Goal: Task Accomplishment & Management: Manage account settings

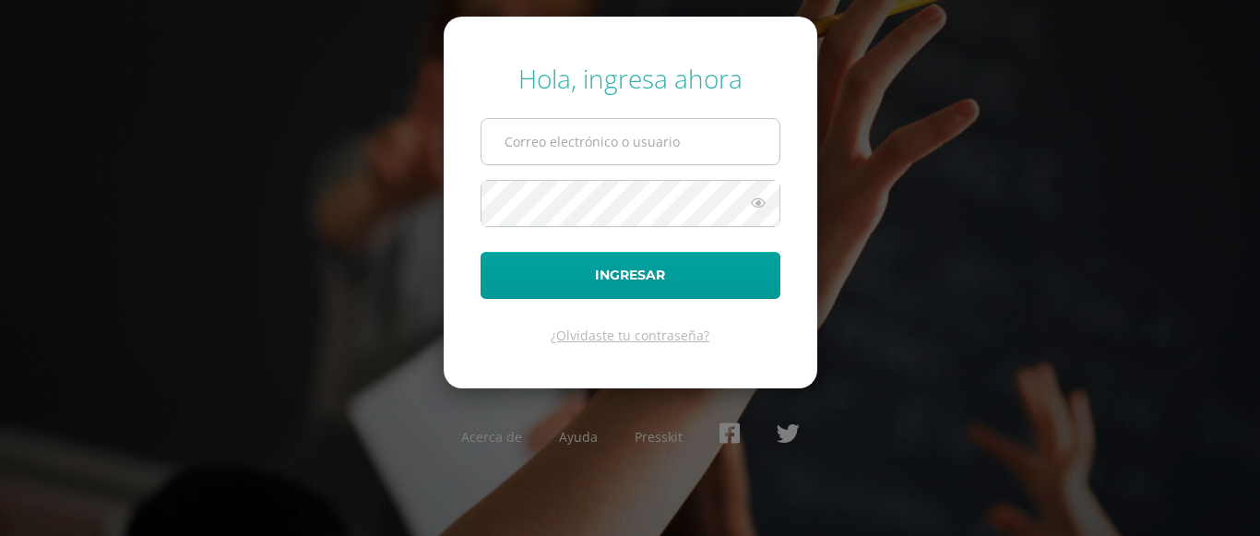
click at [553, 149] on input "text" at bounding box center [631, 141] width 298 height 45
type input "ocuevas@donbosco.edu.gt"
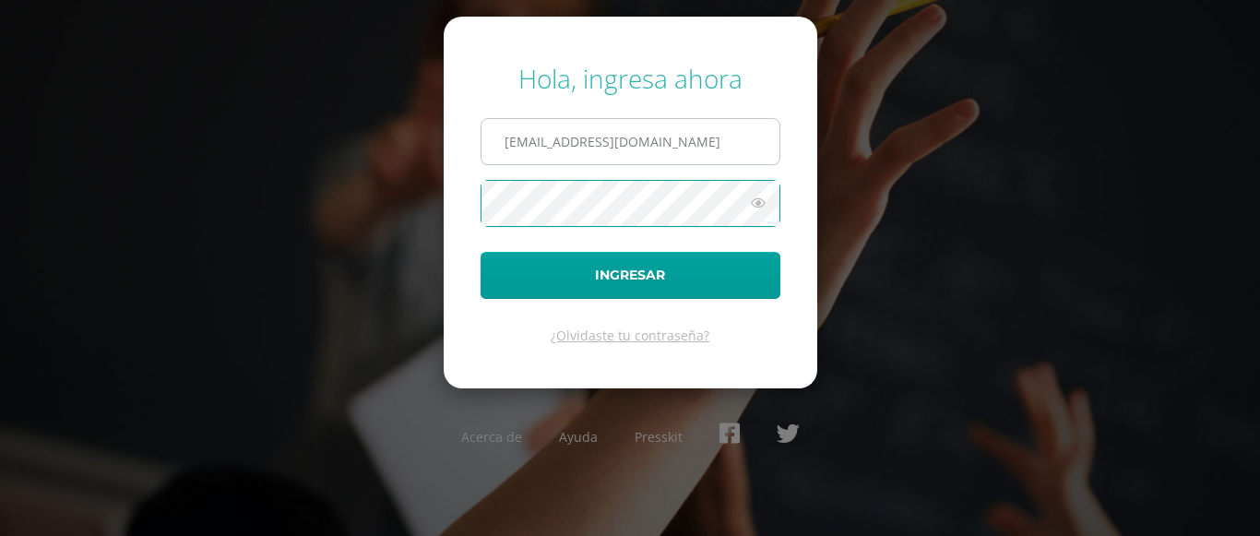
click at [481, 252] on button "Ingresar" at bounding box center [631, 275] width 300 height 47
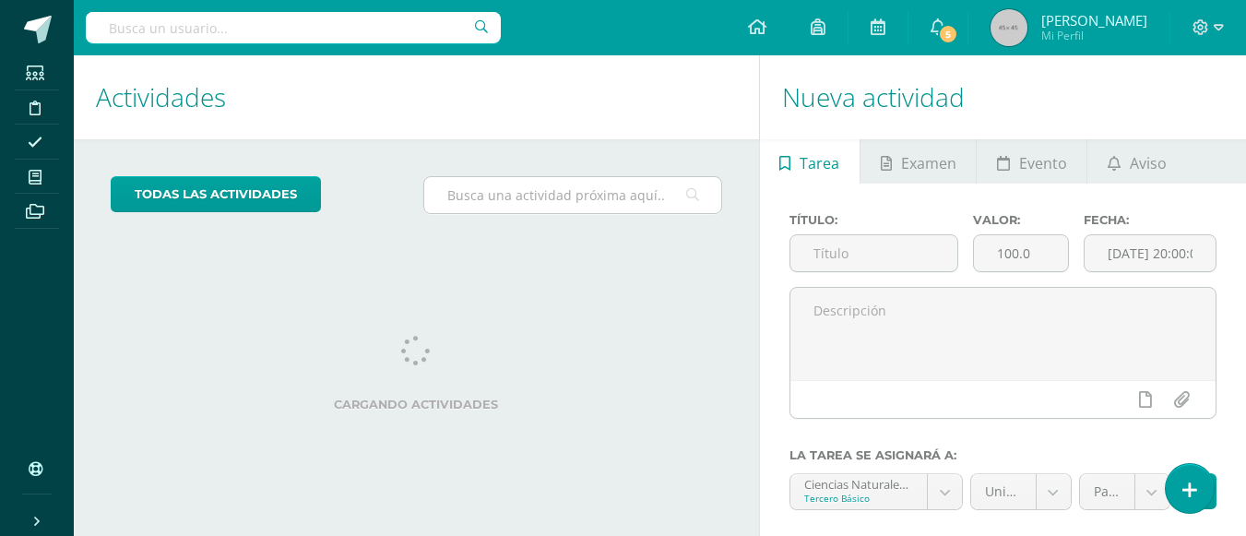
scroll to position [125, 0]
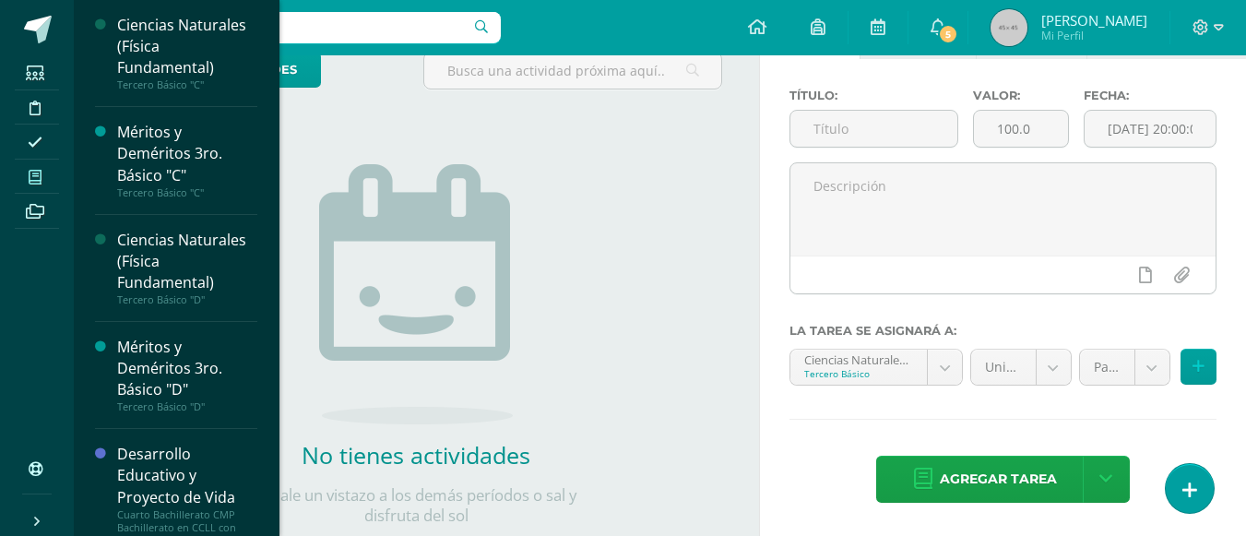
click at [37, 173] on icon at bounding box center [35, 177] width 13 height 15
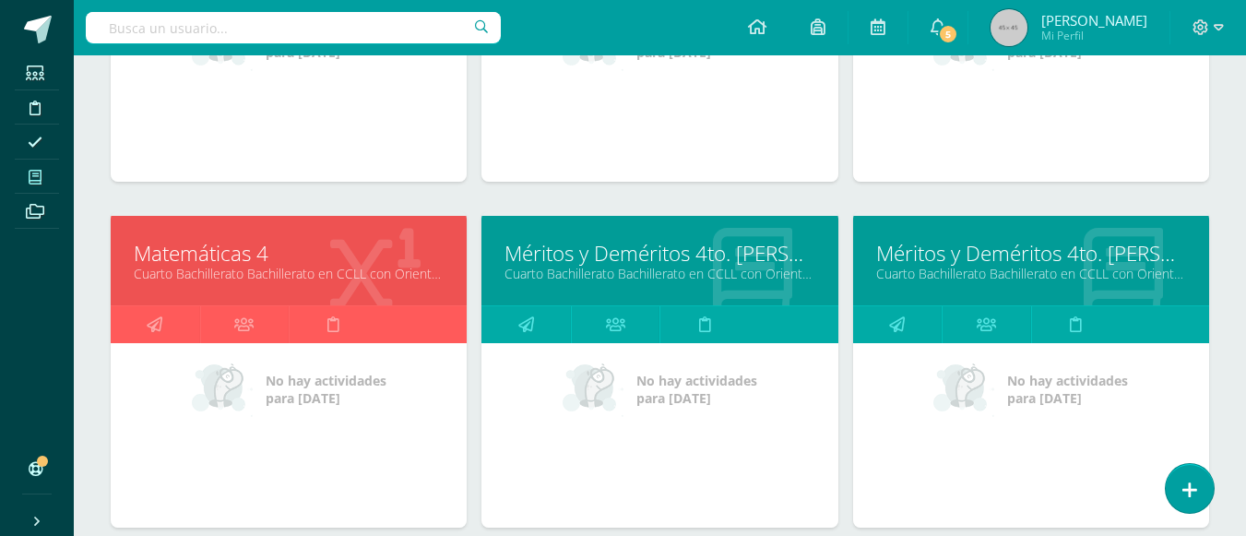
scroll to position [1238, 0]
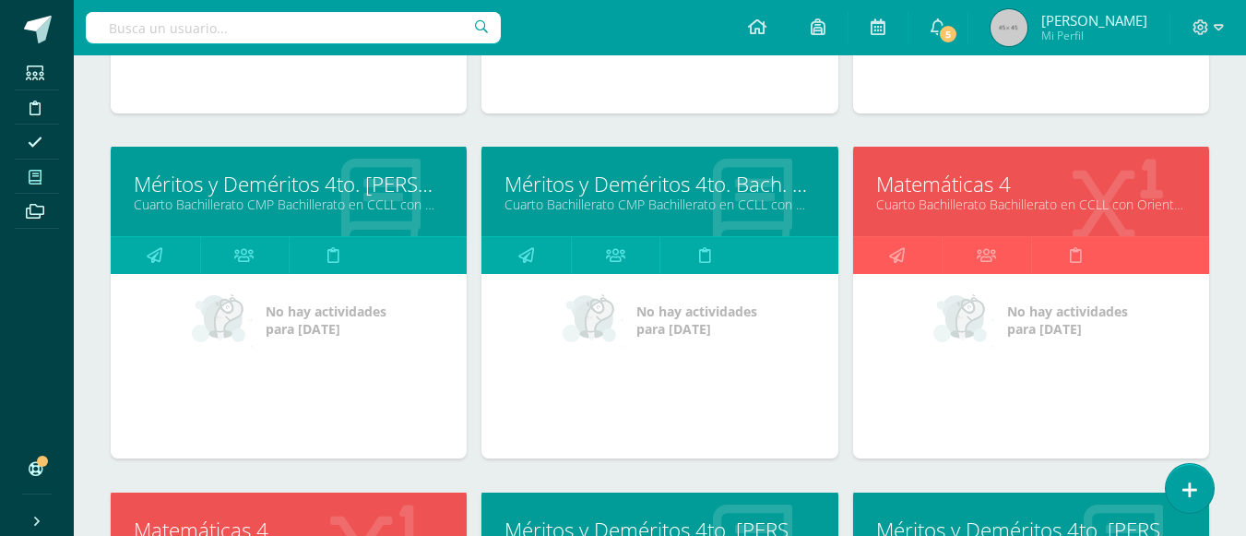
click at [985, 197] on link "Cuarto Bachillerato Bachillerato en CCLL con Orientación en Diseño Gráfico "A"" at bounding box center [1031, 205] width 310 height 18
click at [984, 197] on link "Cuarto Bachillerato Bachillerato en CCLL con Orientación en Diseño Gráfico "A"" at bounding box center [1031, 205] width 310 height 18
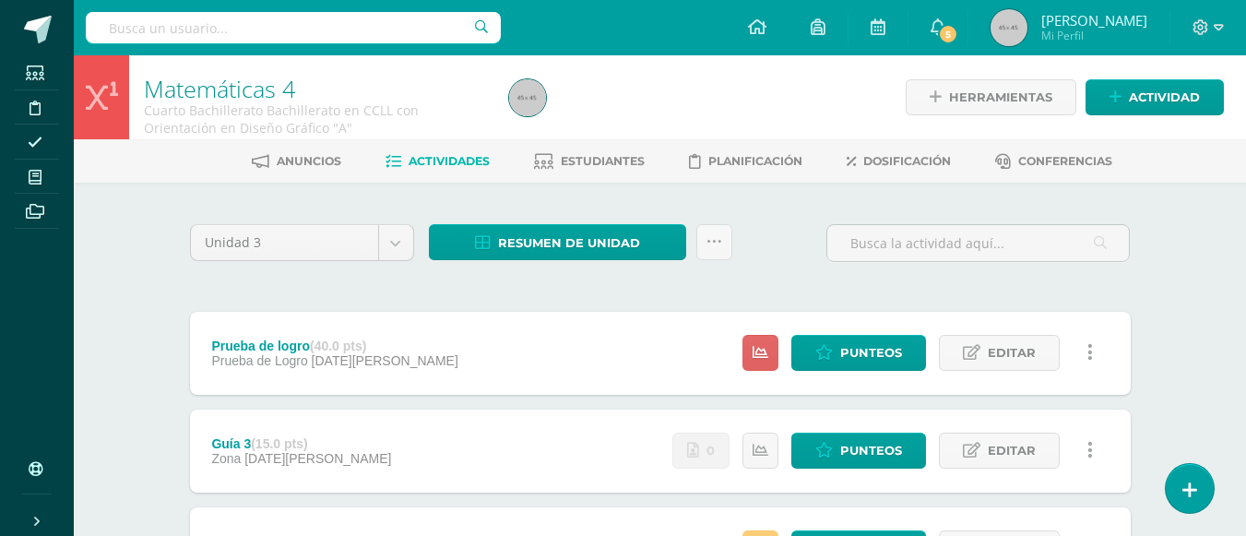
scroll to position [92, 0]
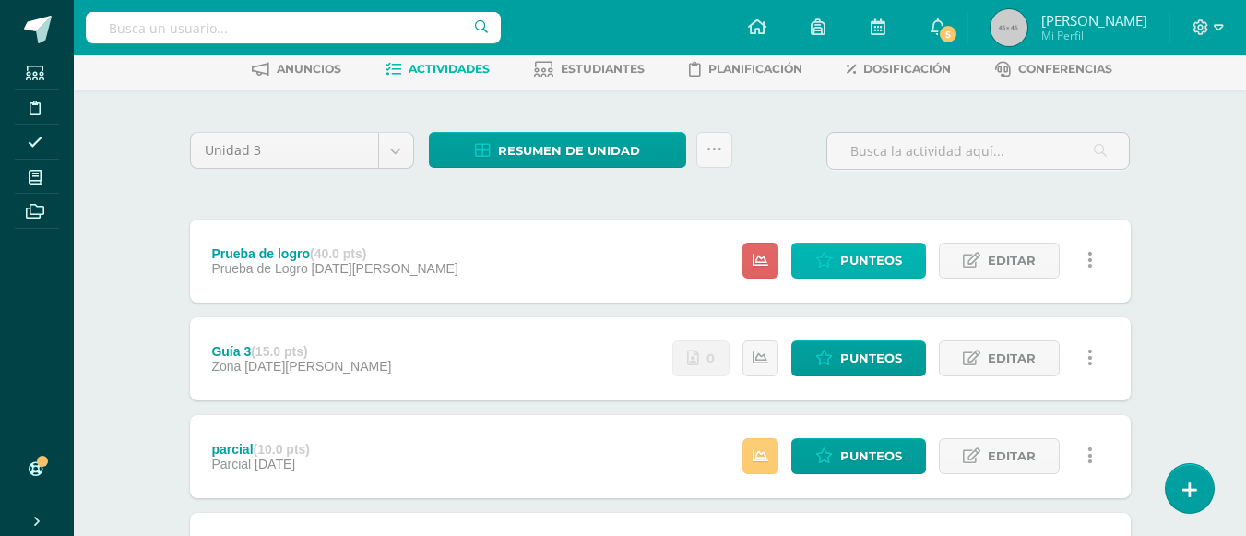
click at [898, 256] on span "Punteos" at bounding box center [871, 261] width 62 height 34
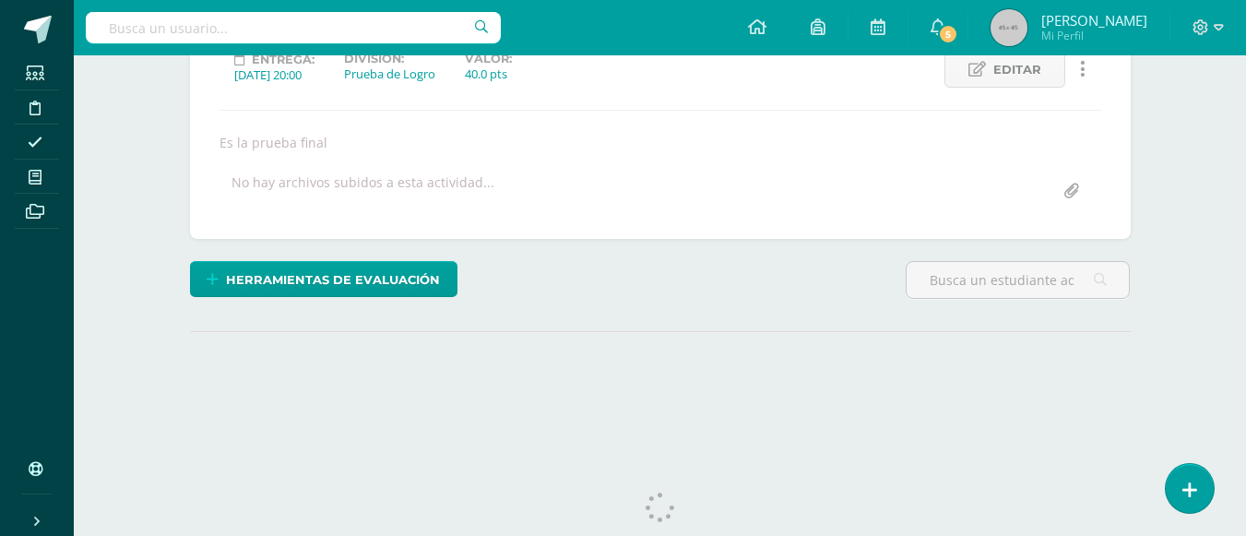
scroll to position [313, 0]
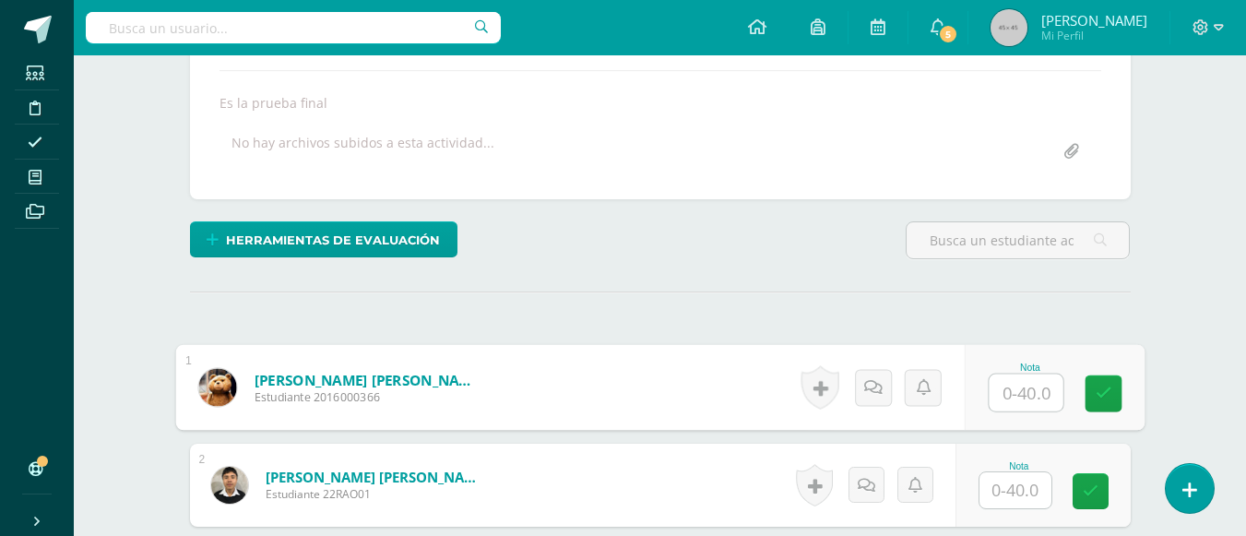
click at [1022, 395] on input "text" at bounding box center [1026, 393] width 74 height 37
type input "1"
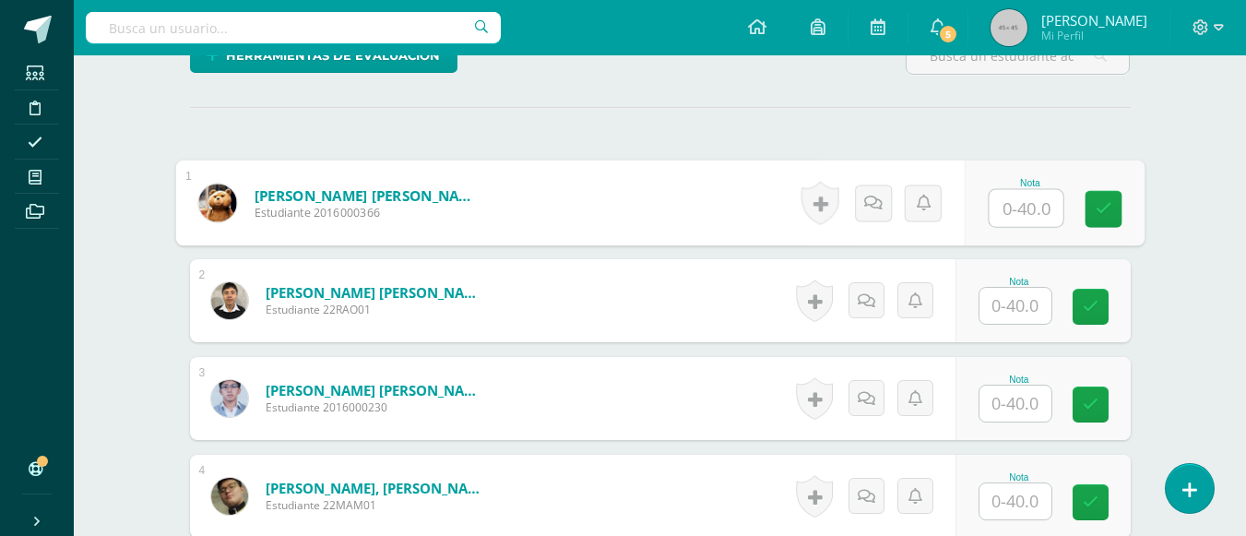
scroll to position [774, 0]
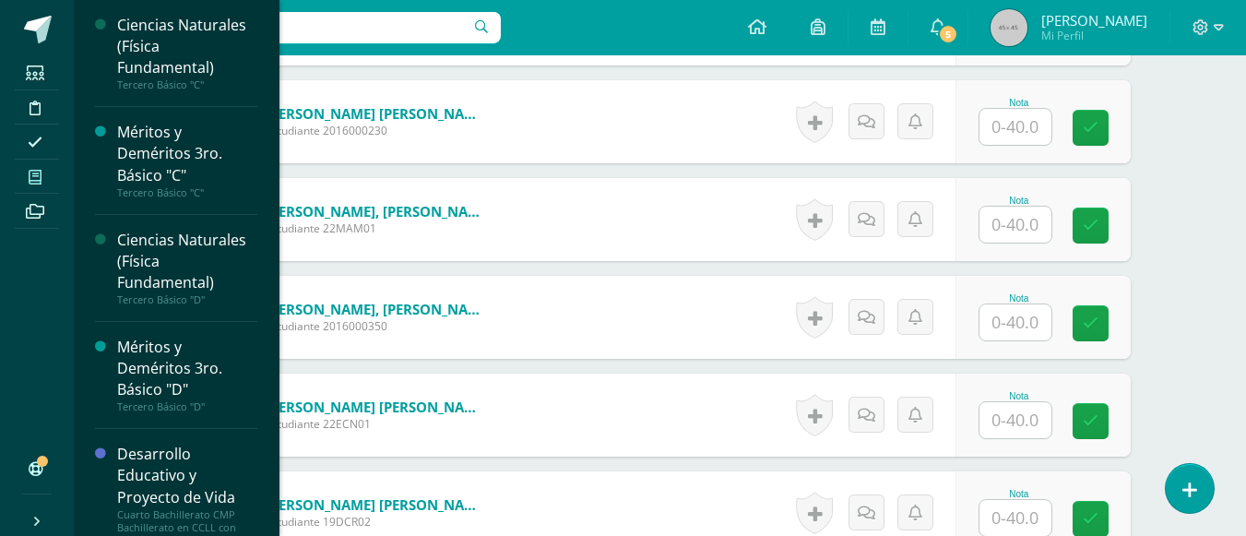
click at [34, 172] on icon at bounding box center [35, 177] width 13 height 15
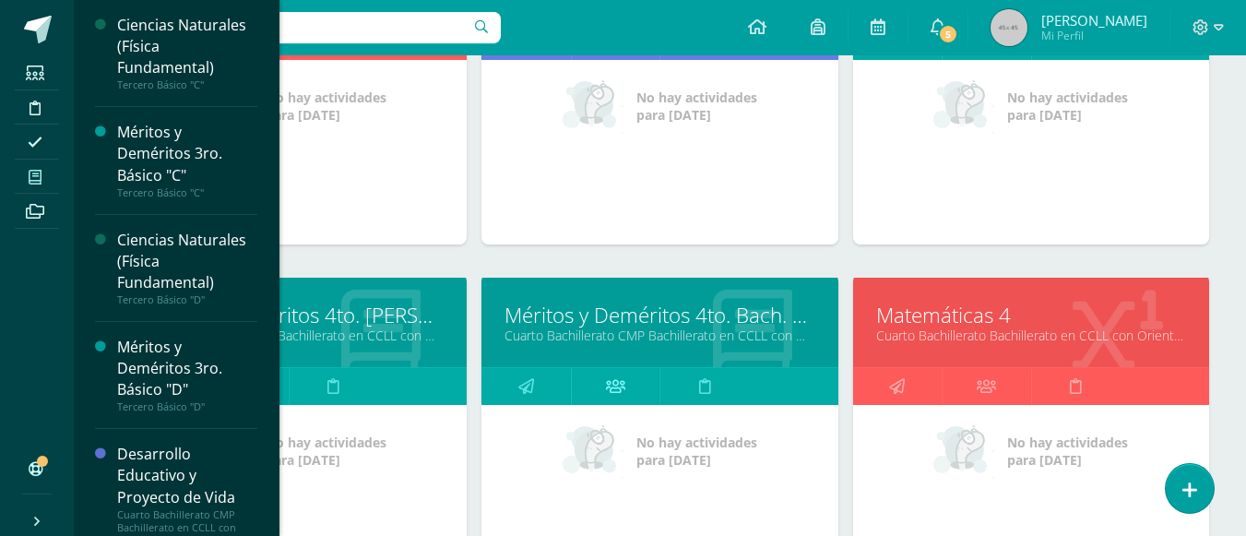
scroll to position [1476, 0]
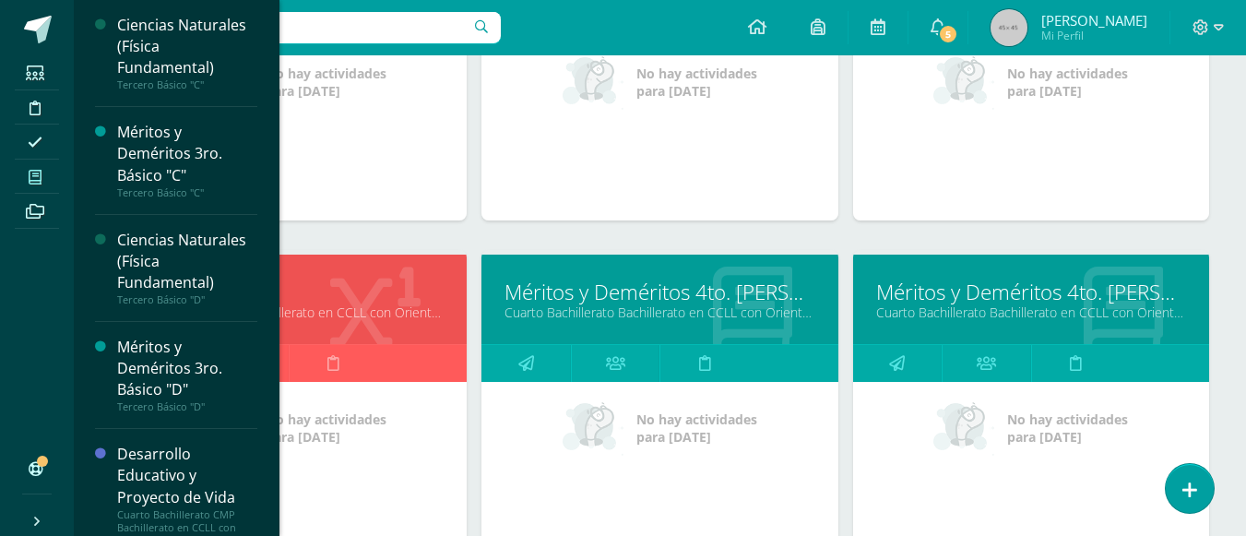
click at [345, 321] on link "Cuarto Bachillerato Bachillerato en CCLL con Orientación en Diseño Gráfico "B"" at bounding box center [289, 312] width 310 height 18
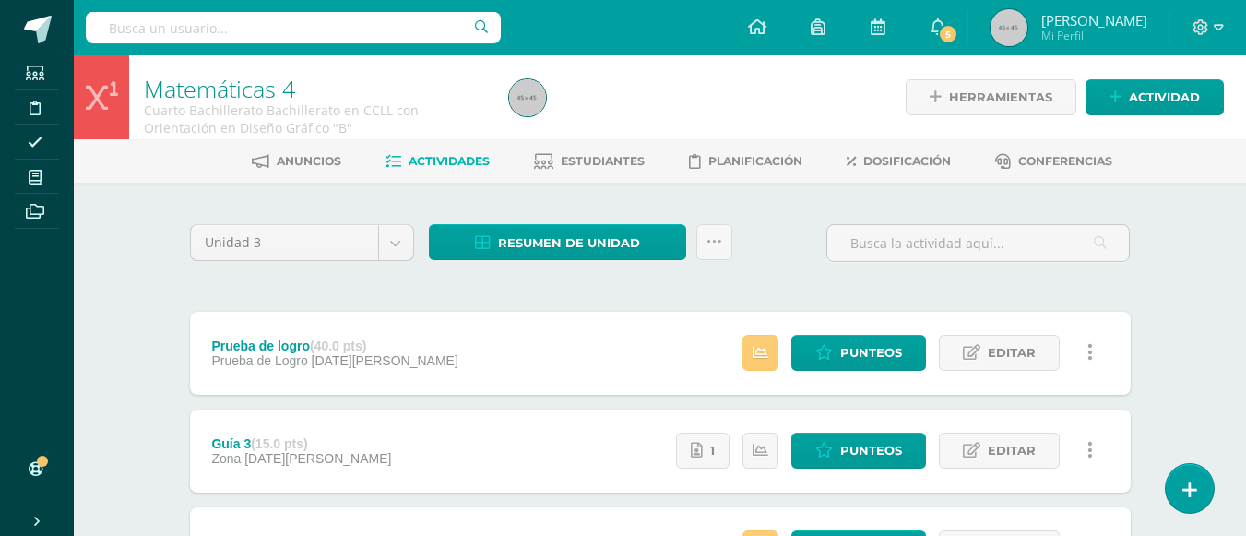
scroll to position [92, 0]
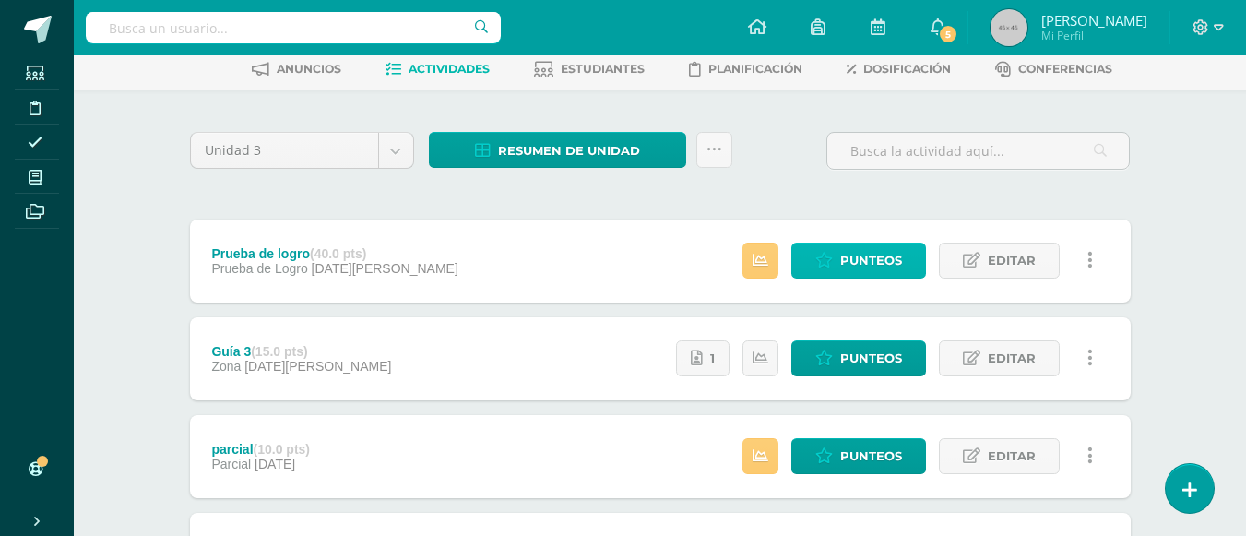
click at [883, 262] on span "Punteos" at bounding box center [871, 261] width 62 height 34
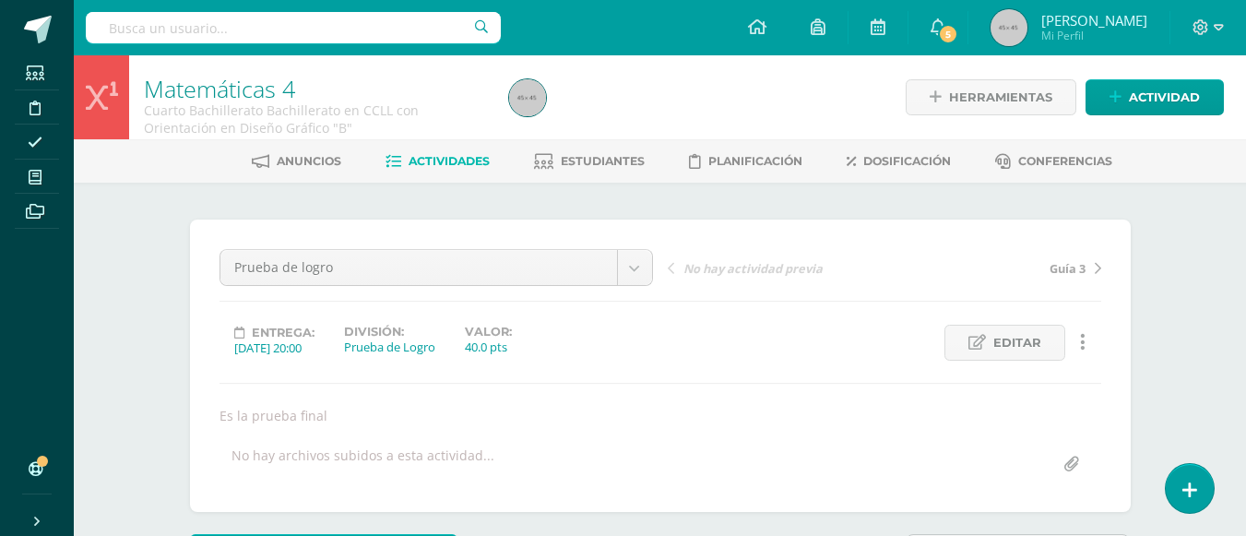
click at [477, 159] on span "Actividades" at bounding box center [449, 161] width 81 height 14
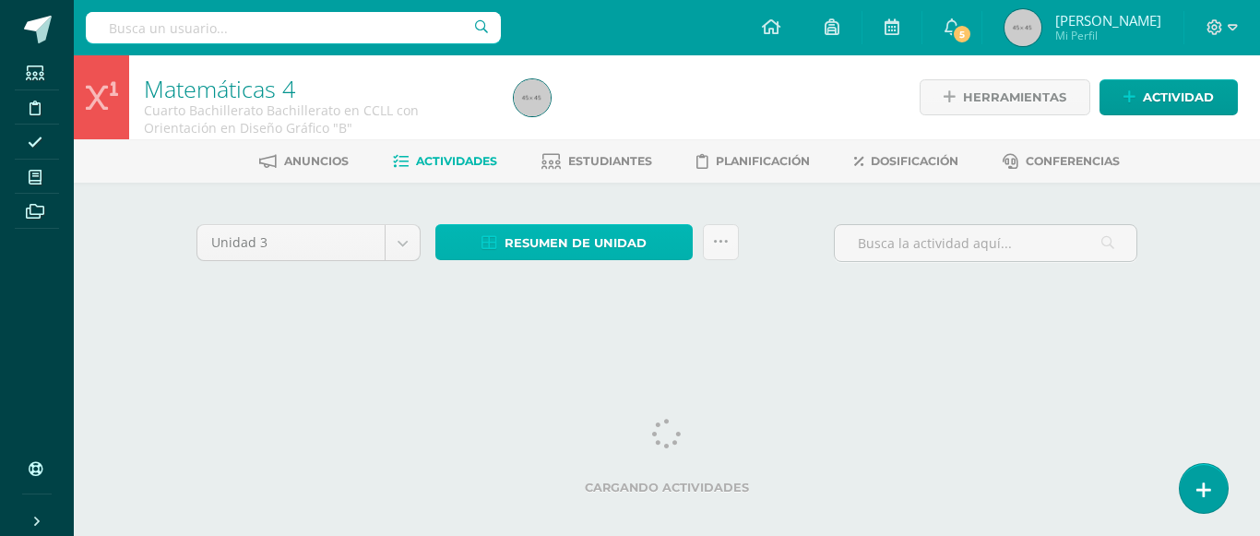
click at [553, 246] on span "Resumen de unidad" at bounding box center [576, 243] width 142 height 34
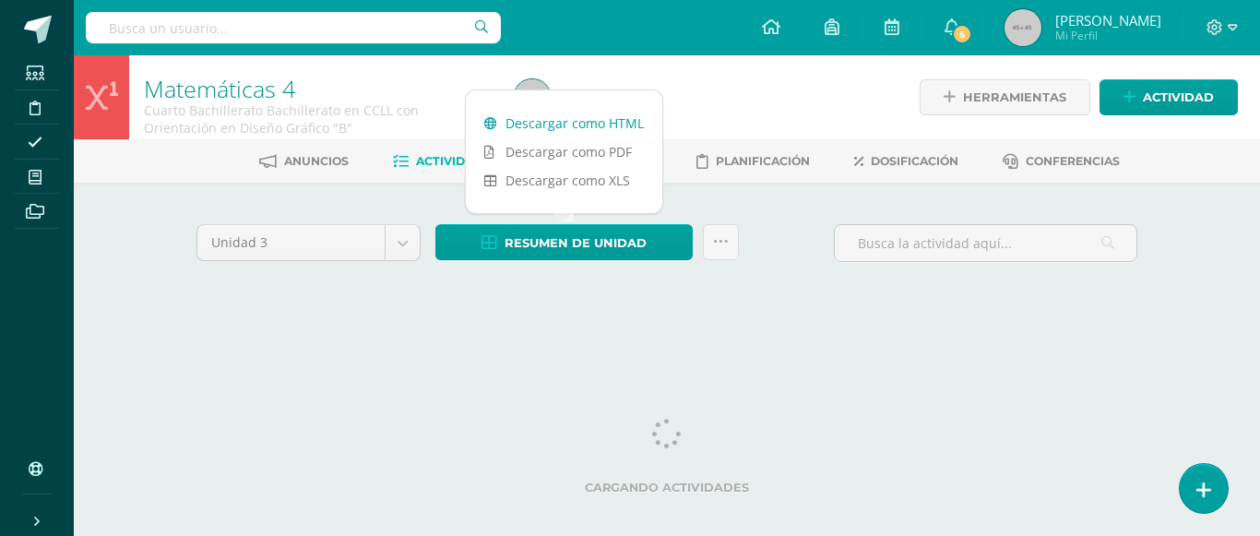
click at [566, 117] on link "Descargar como HTML" at bounding box center [564, 123] width 196 height 29
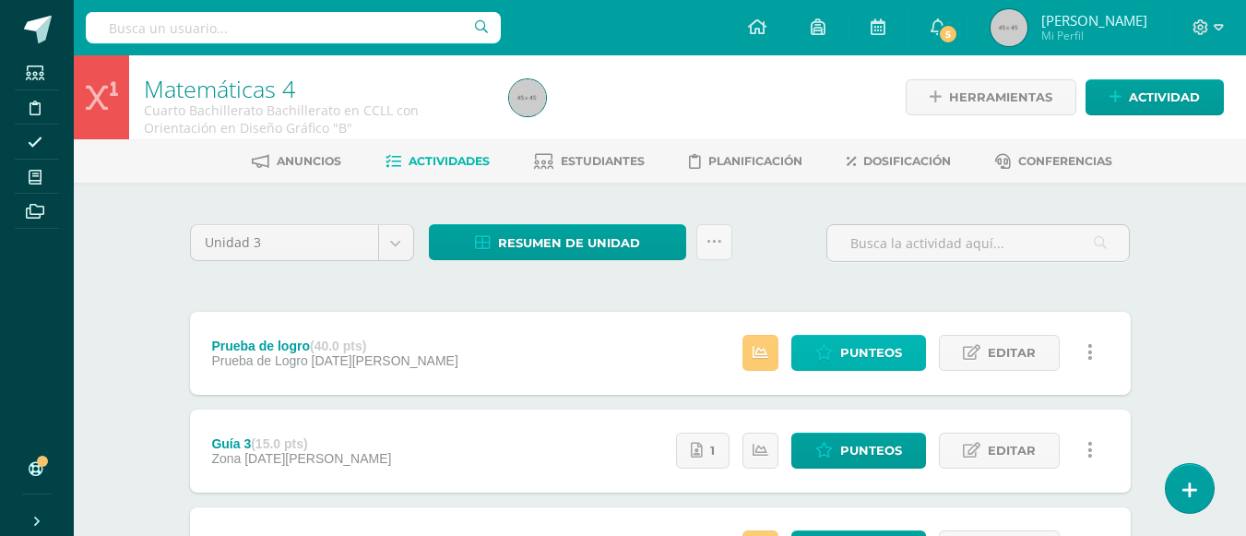
click at [852, 347] on span "Punteos" at bounding box center [871, 353] width 62 height 34
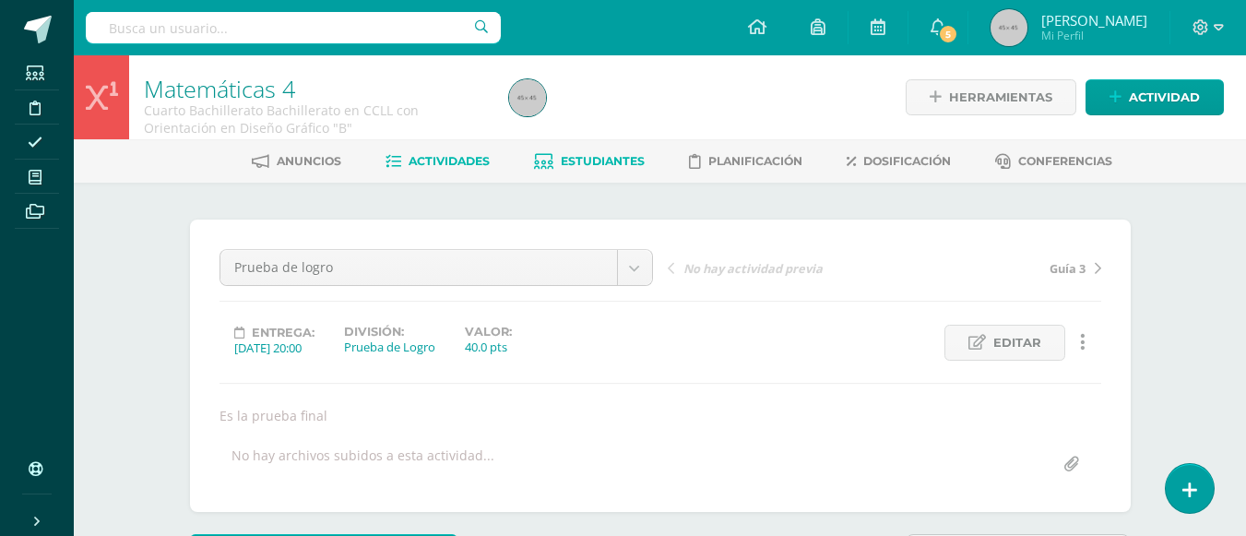
click at [620, 159] on span "Estudiantes" at bounding box center [603, 161] width 84 height 14
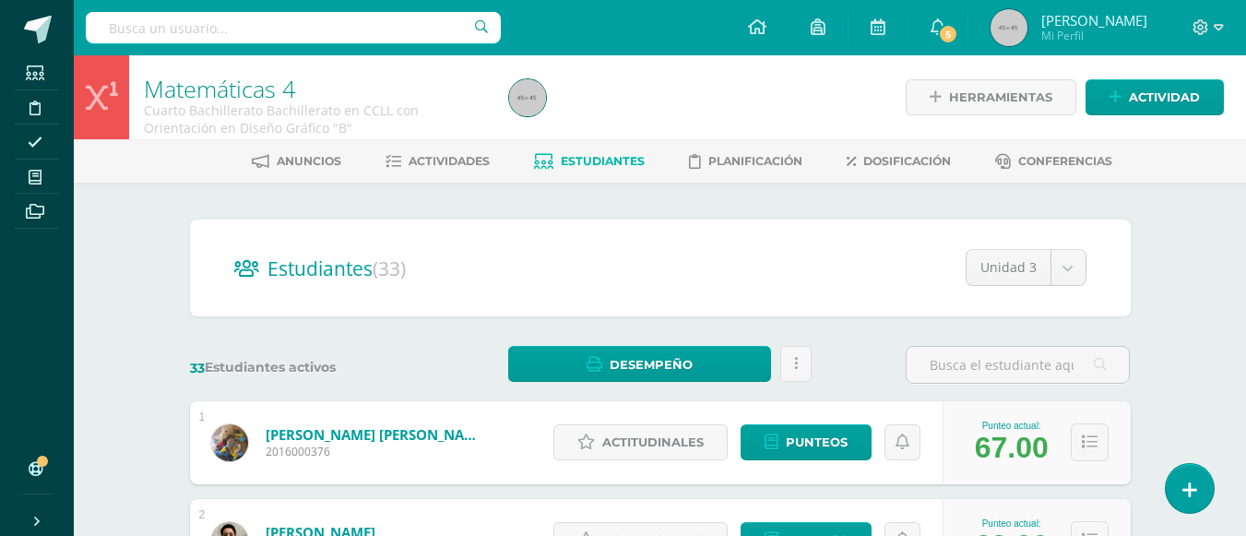
scroll to position [184, 0]
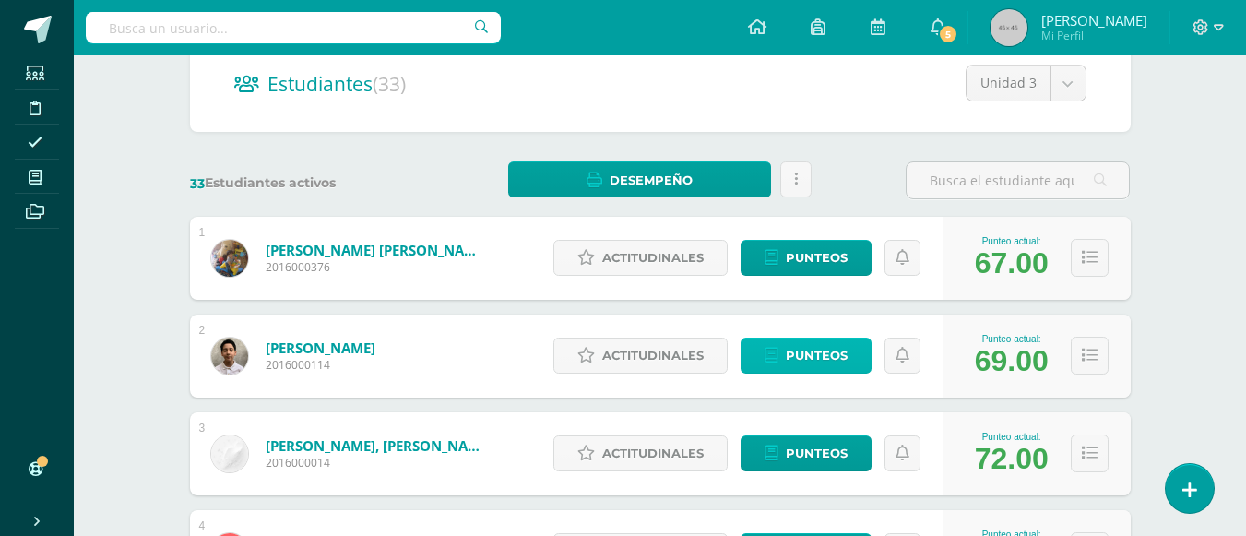
click at [857, 359] on link "Punteos" at bounding box center [806, 356] width 131 height 36
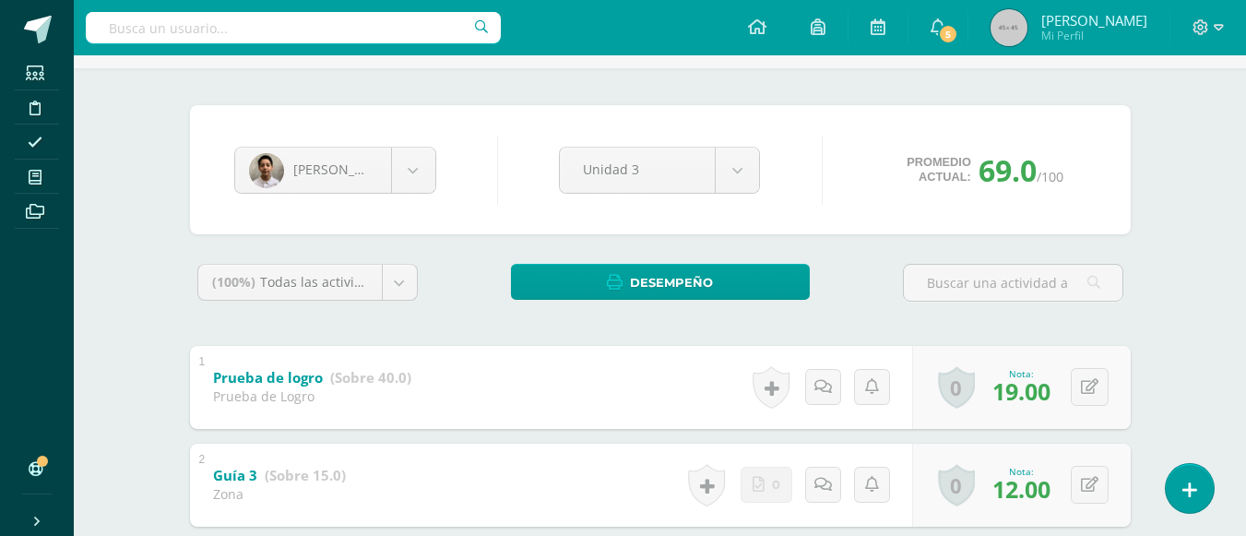
scroll to position [299, 0]
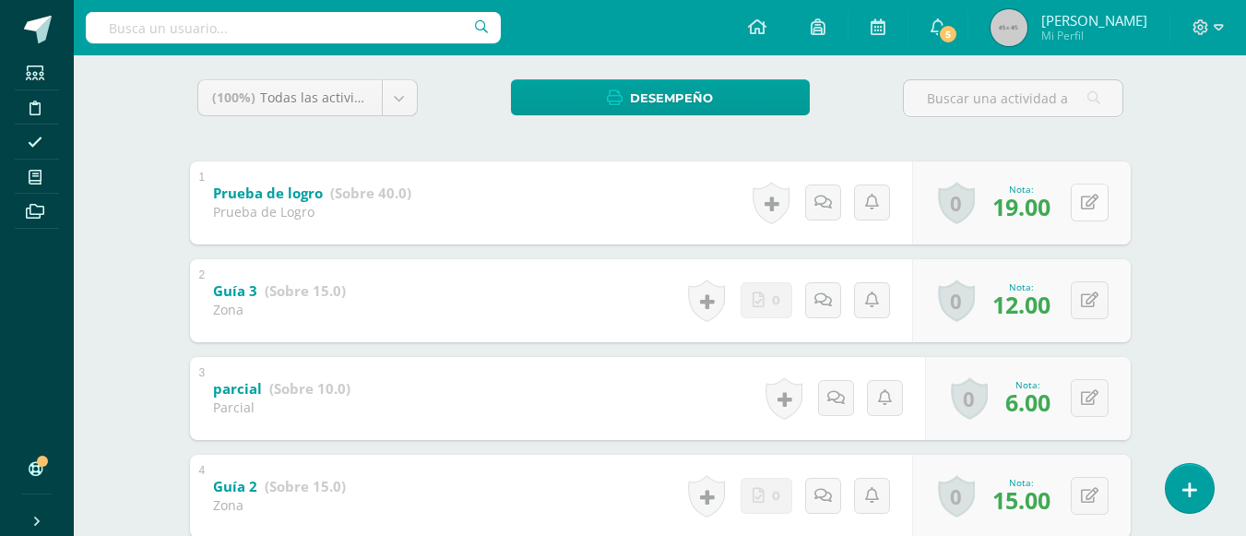
click at [1089, 193] on button at bounding box center [1090, 203] width 38 height 38
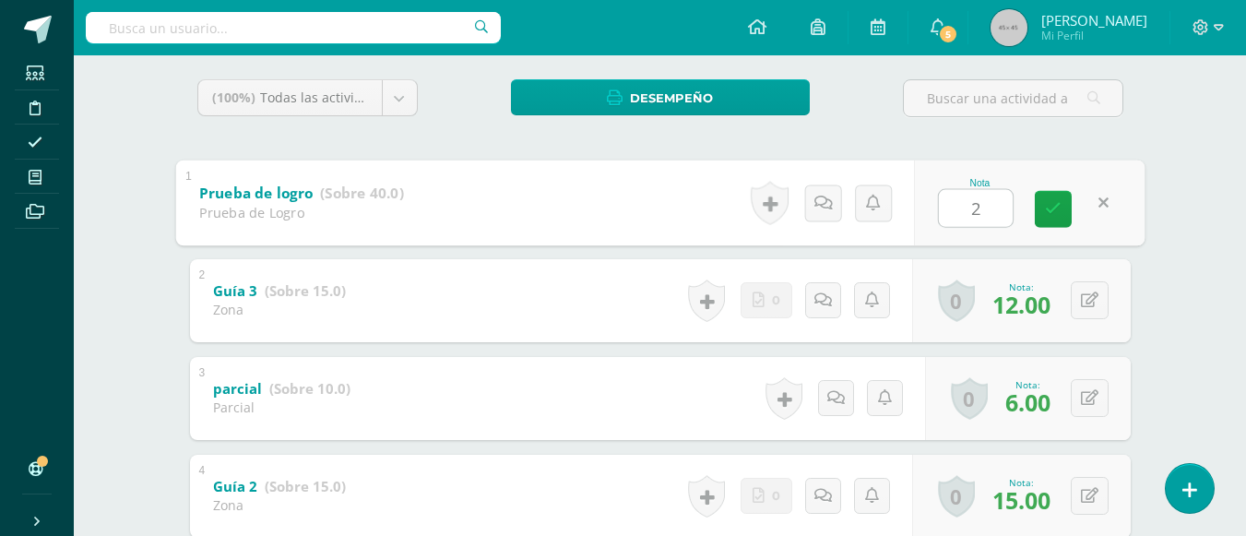
type input "20"
click at [1050, 209] on icon at bounding box center [1053, 209] width 17 height 16
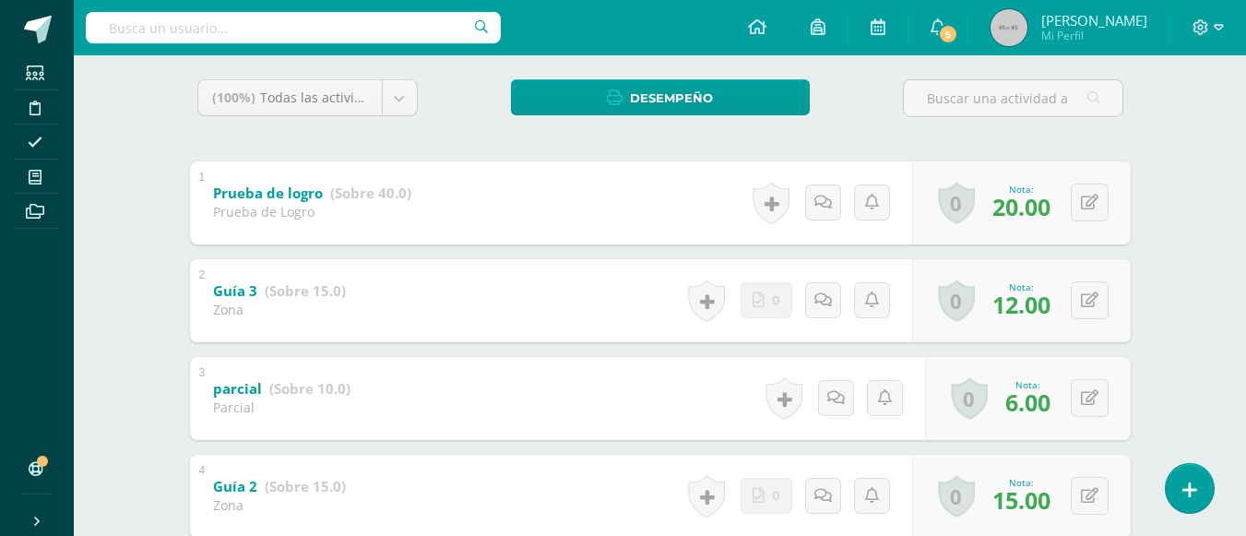
scroll to position [0, 0]
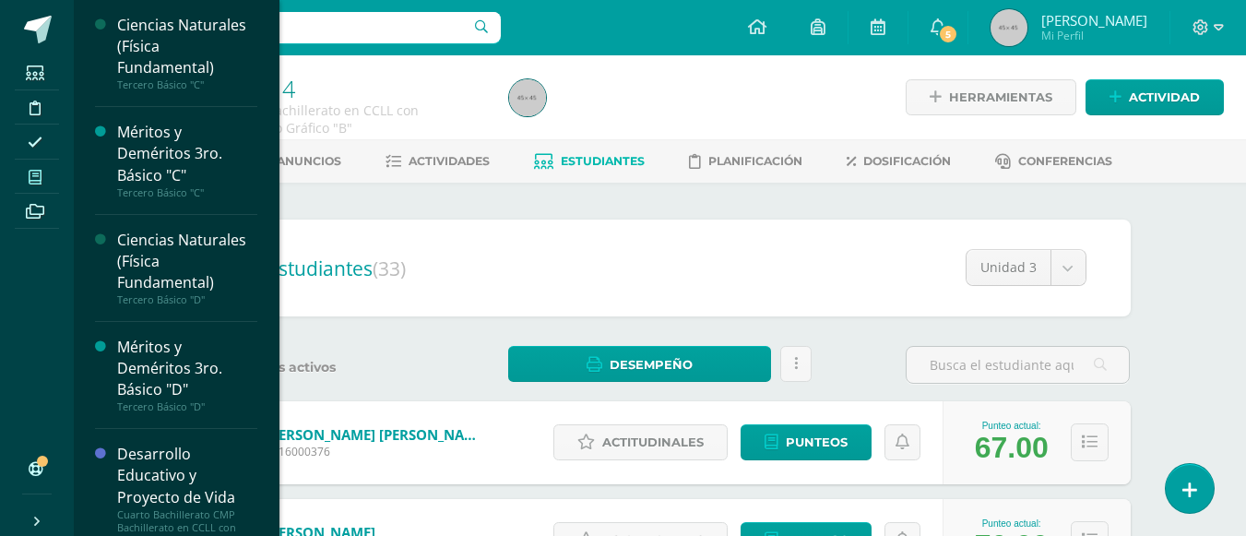
click at [30, 180] on icon at bounding box center [35, 177] width 13 height 15
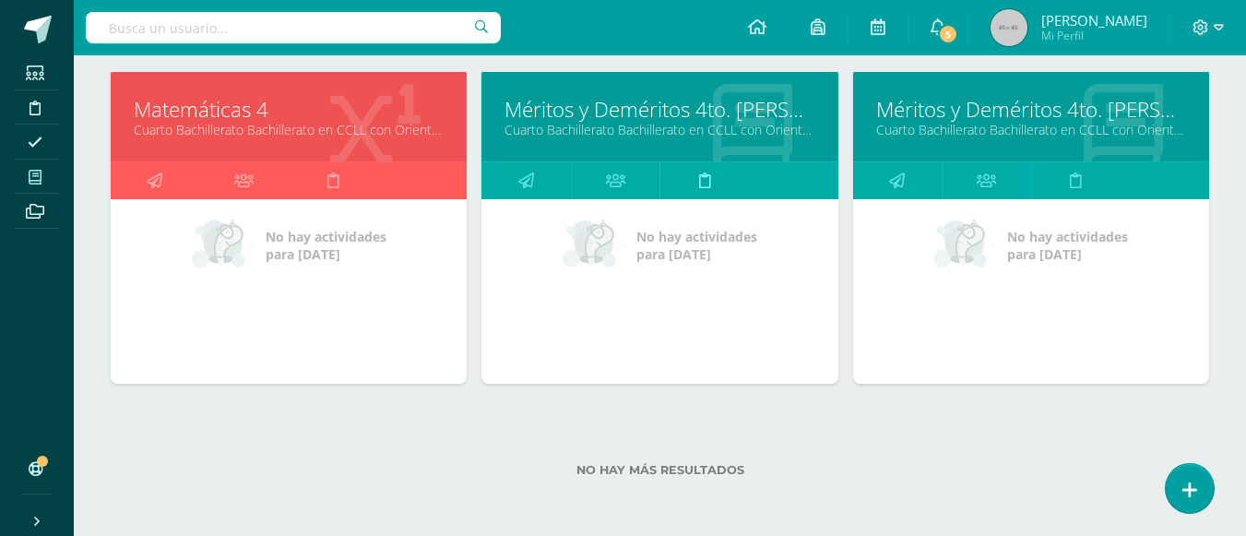
scroll to position [1197, 0]
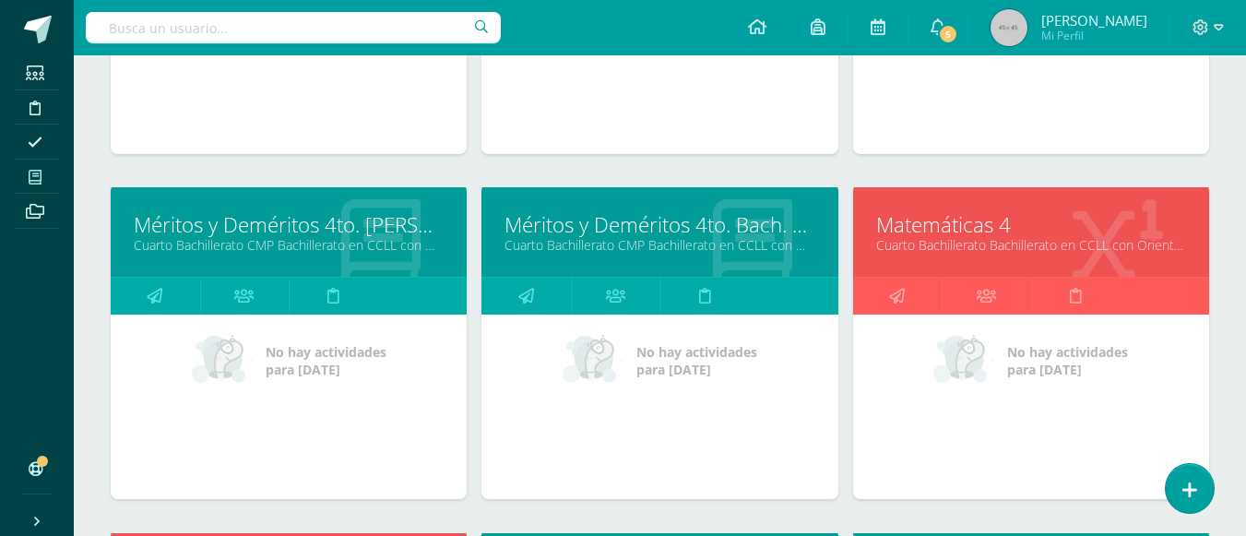
click at [981, 224] on link "Matemáticas 4" at bounding box center [1031, 224] width 310 height 29
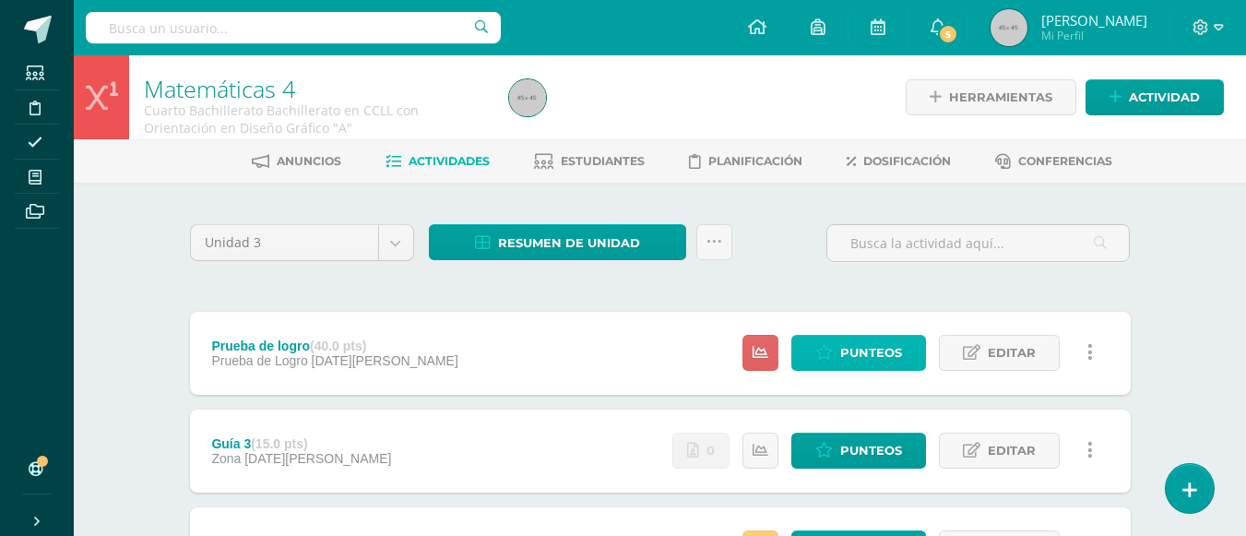
click at [880, 353] on span "Punteos" at bounding box center [871, 353] width 62 height 34
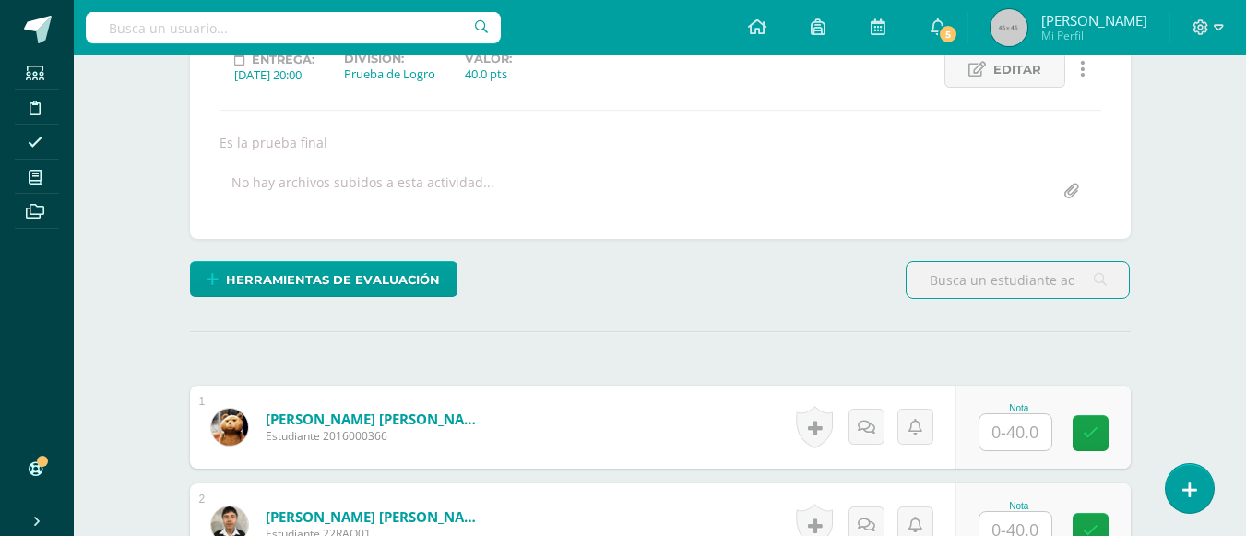
scroll to position [458, 0]
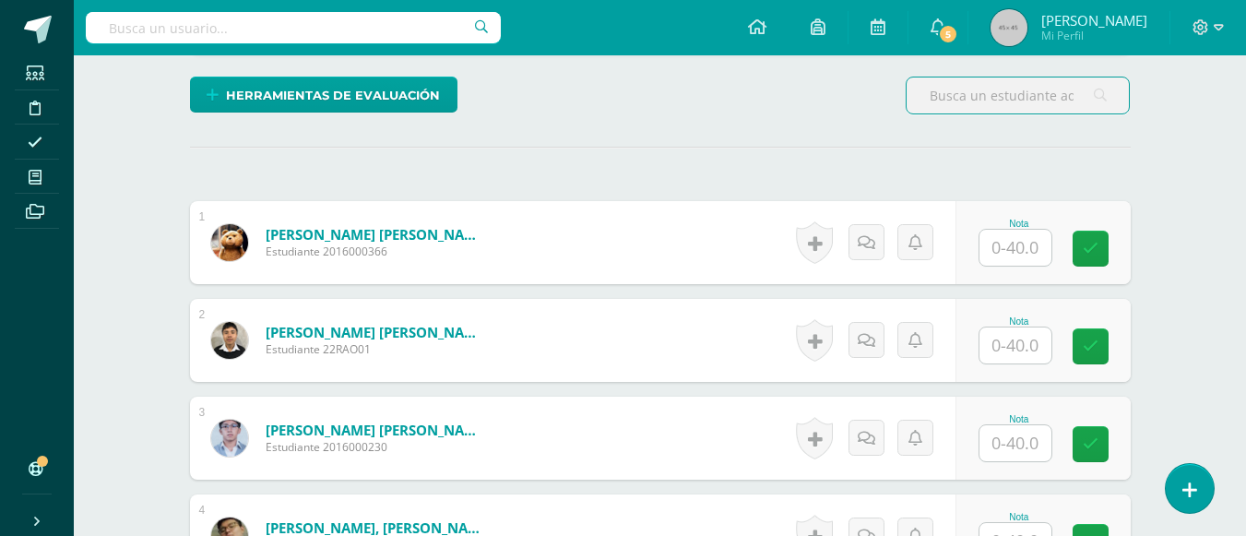
click at [1009, 351] on input "text" at bounding box center [1016, 345] width 72 height 36
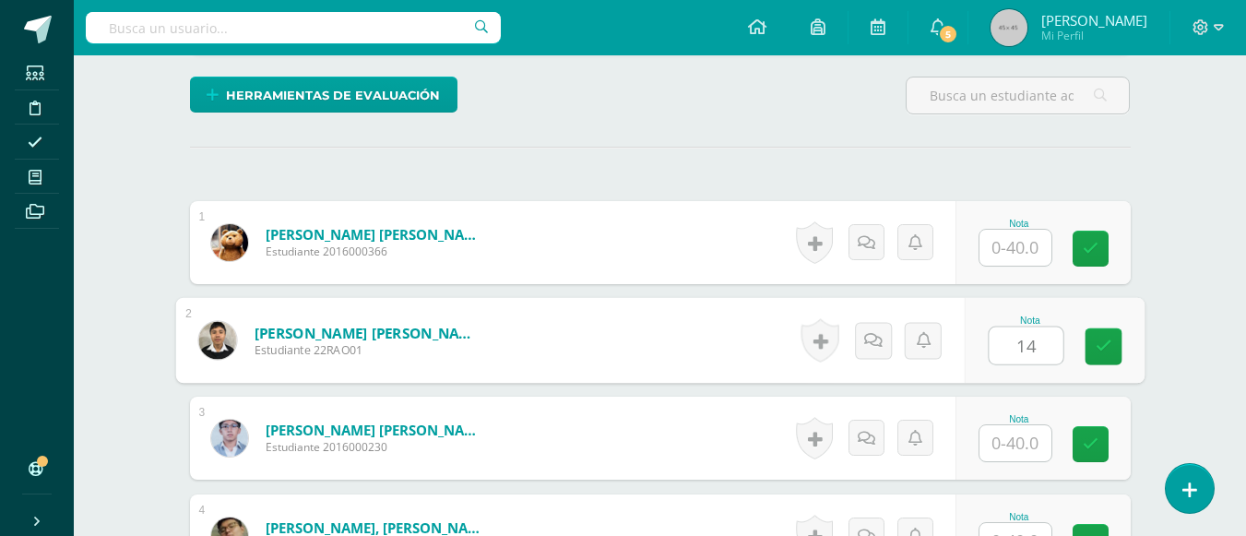
type input "14"
click at [1007, 451] on input "text" at bounding box center [1016, 443] width 72 height 36
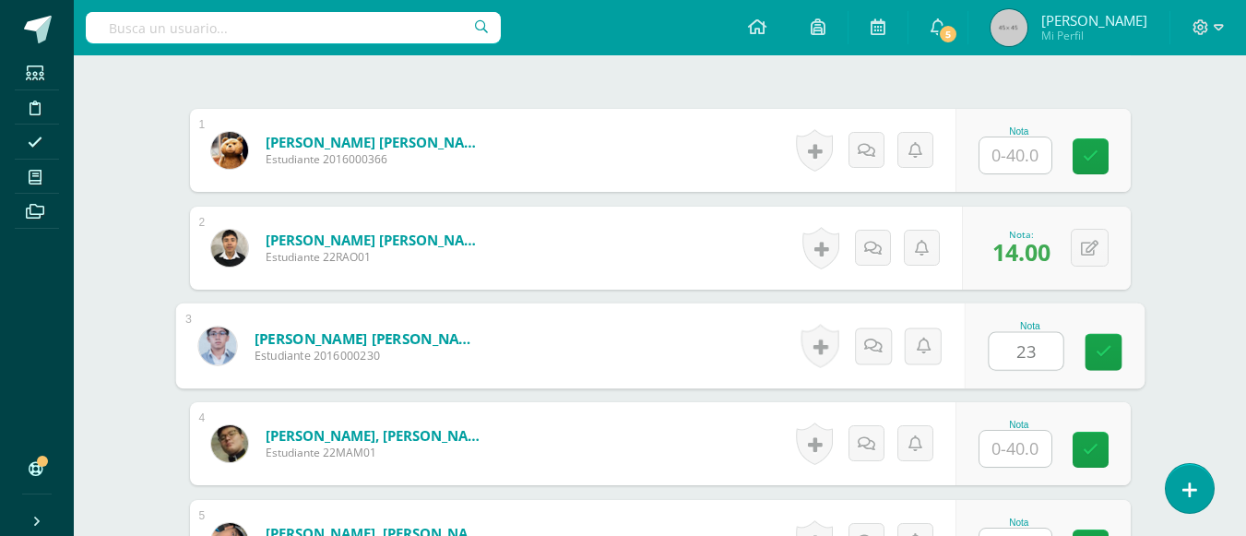
scroll to position [642, 0]
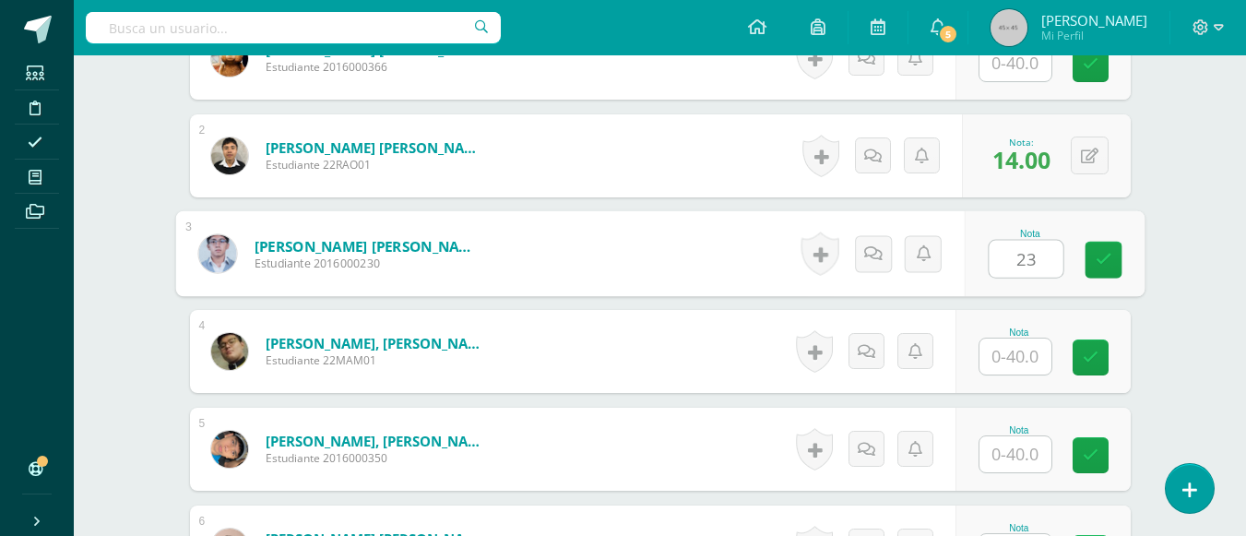
type input "23"
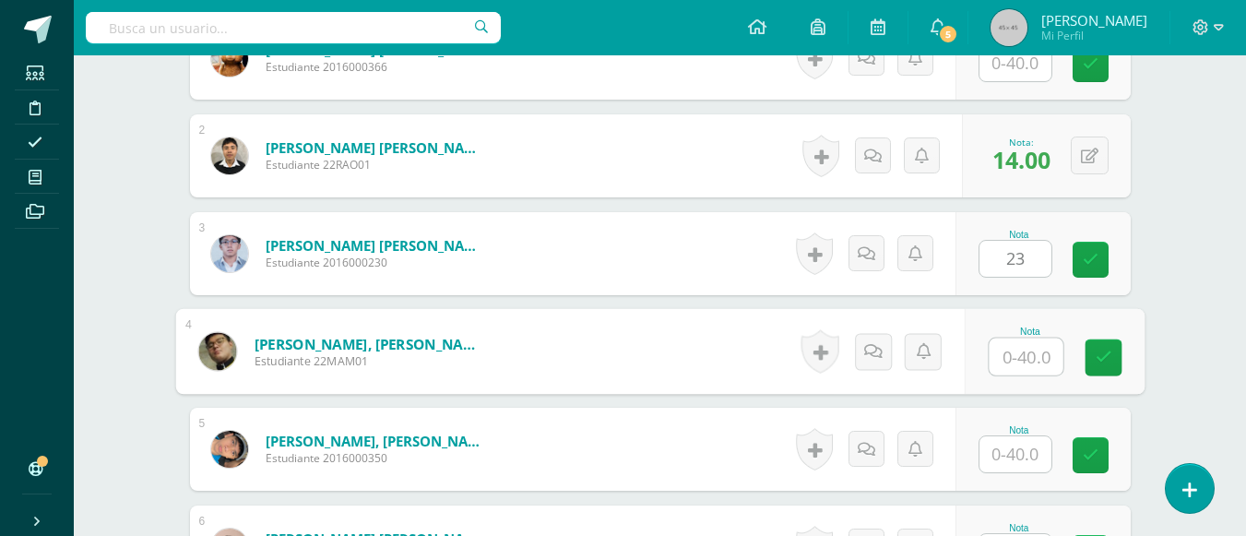
click at [1014, 357] on input "text" at bounding box center [1026, 357] width 74 height 37
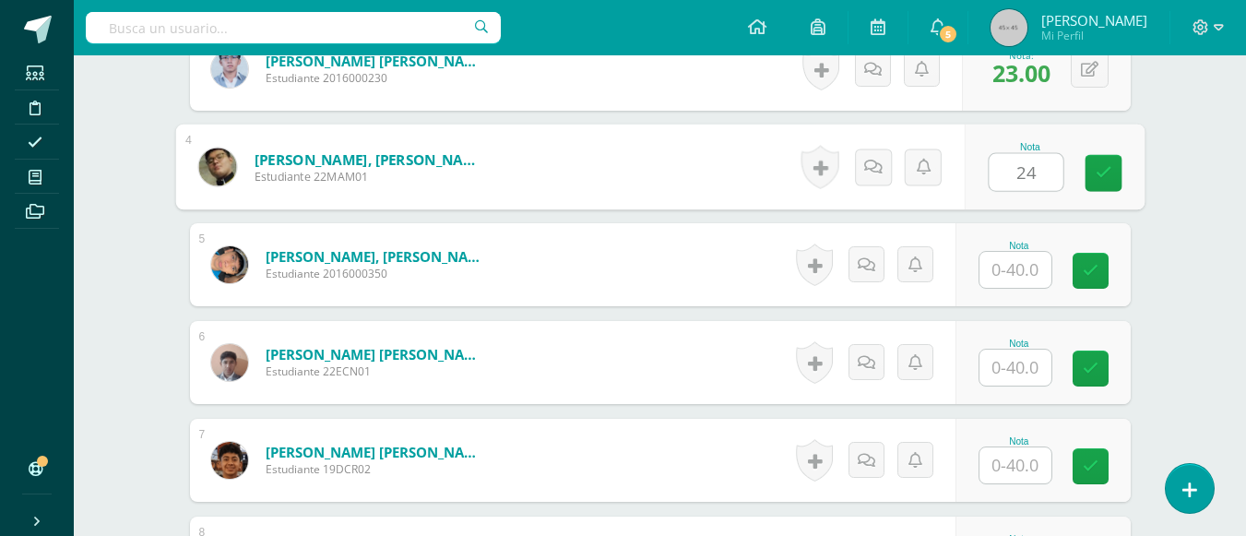
type input "24"
click at [1012, 271] on input "text" at bounding box center [1016, 270] width 72 height 36
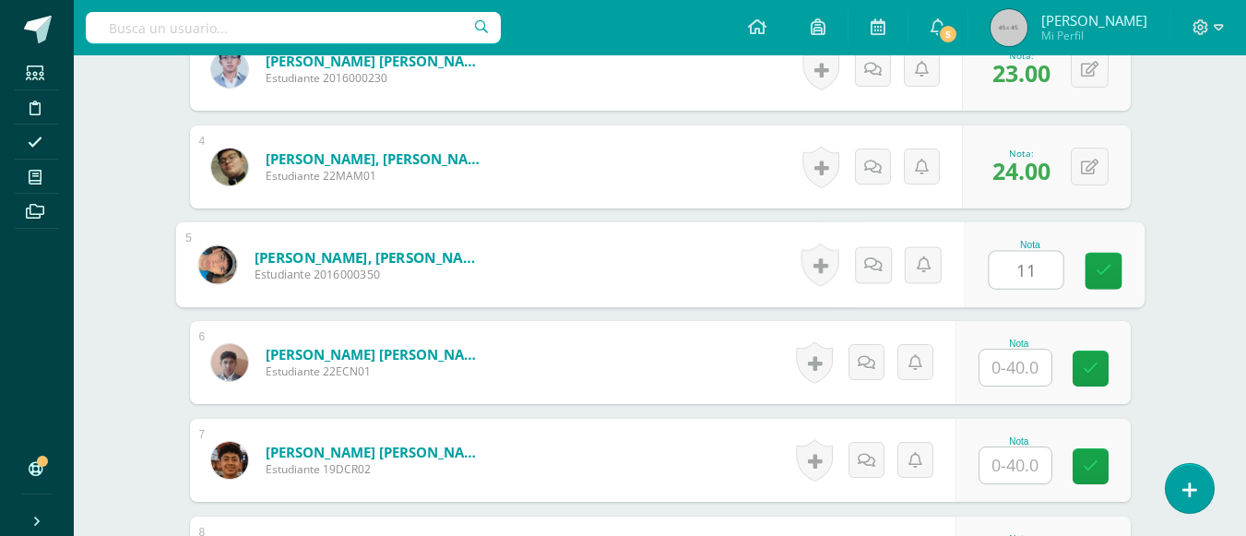
type input "11"
click at [1017, 371] on input "text" at bounding box center [1016, 368] width 72 height 36
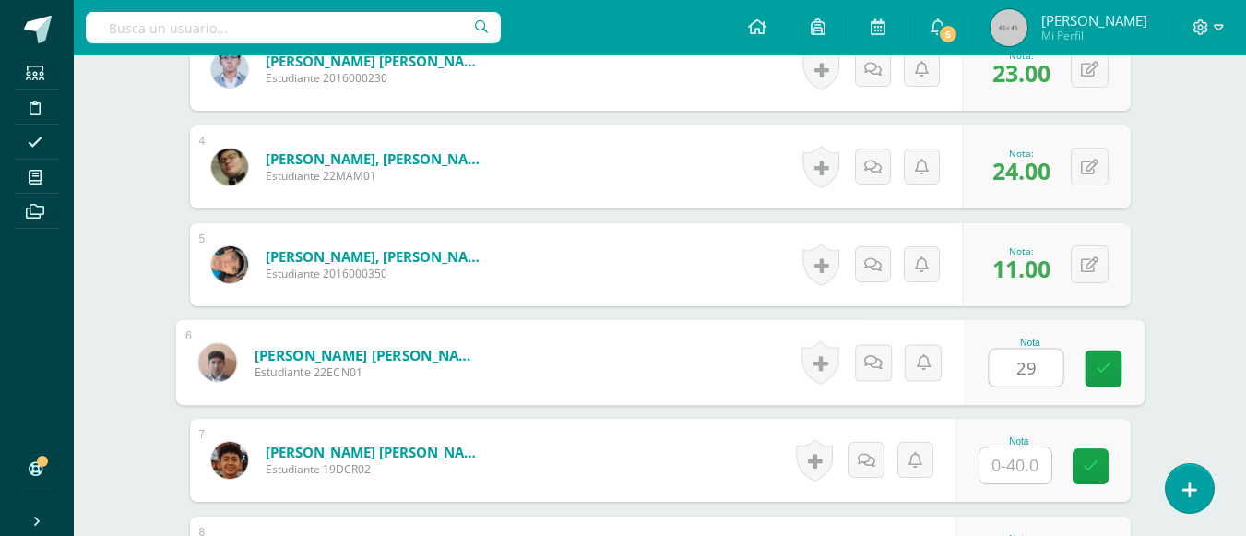
scroll to position [919, 0]
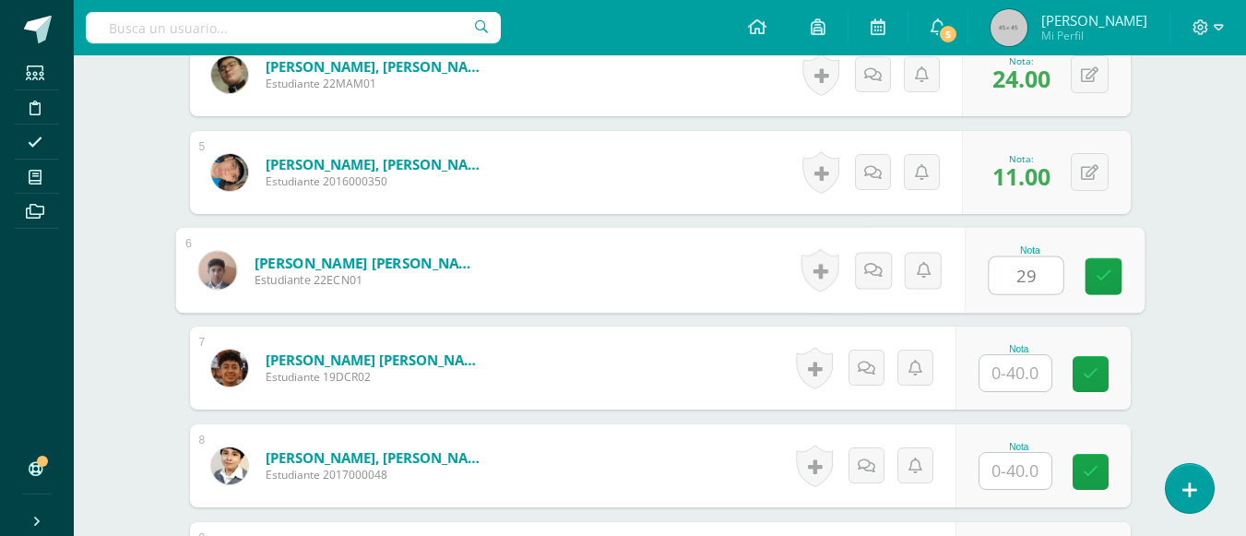
type input "29"
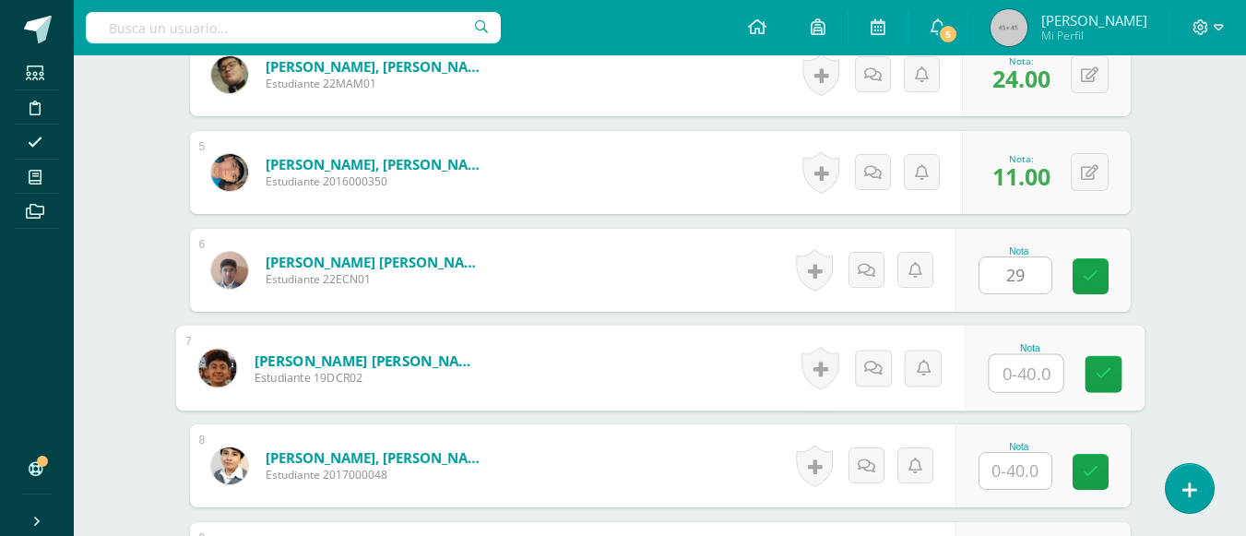
click at [1017, 371] on input "text" at bounding box center [1026, 373] width 74 height 37
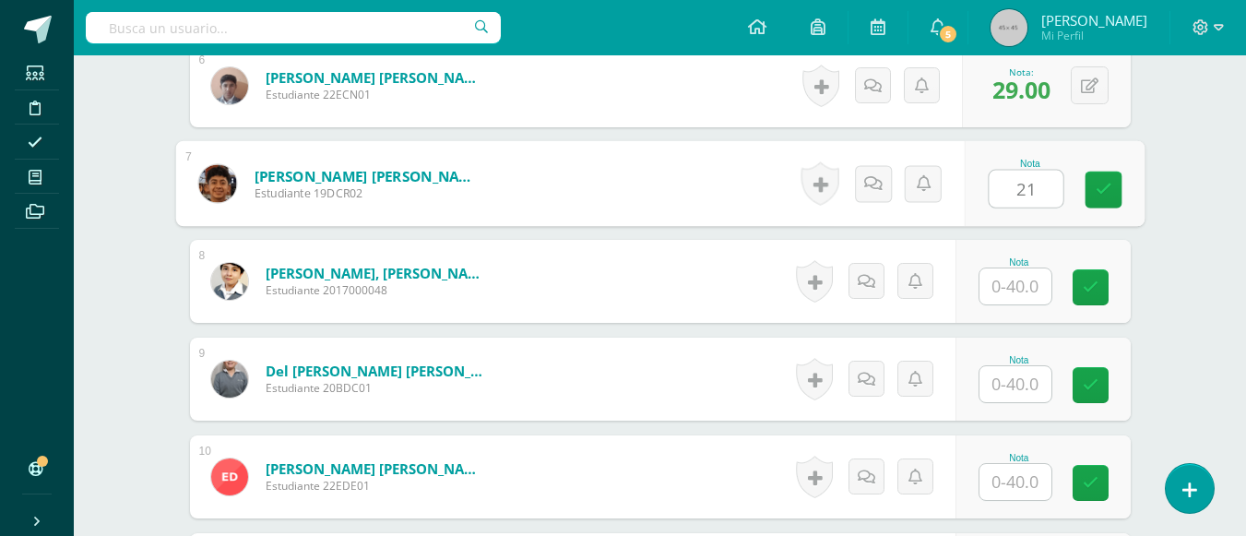
type input "21"
click at [1012, 293] on input "text" at bounding box center [1016, 286] width 72 height 36
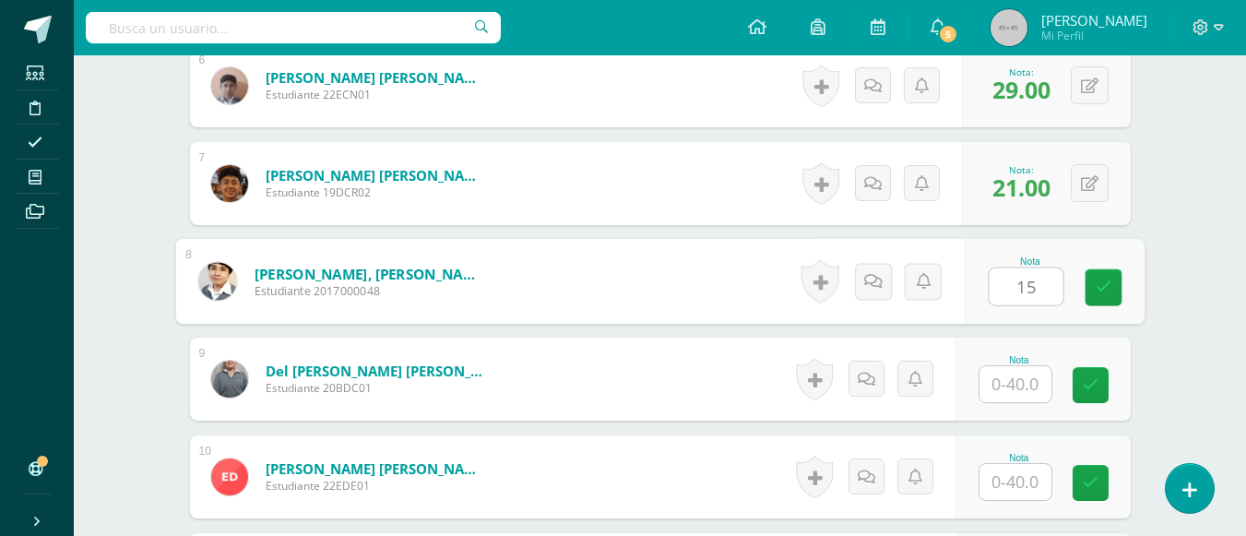
scroll to position [1288, 0]
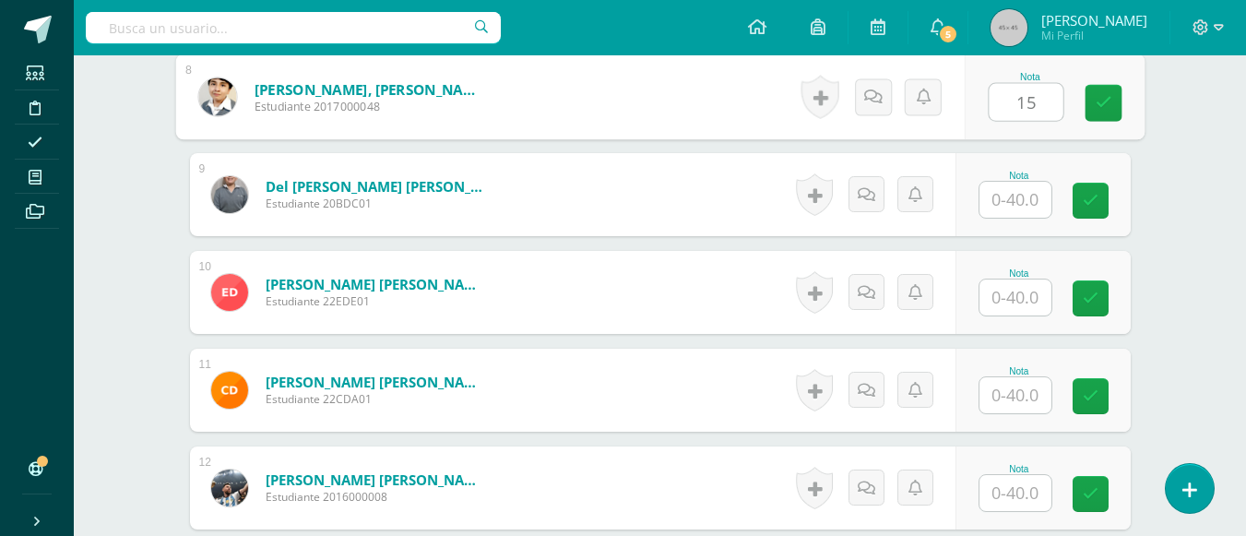
type input "15"
click at [991, 192] on input "text" at bounding box center [1016, 200] width 72 height 36
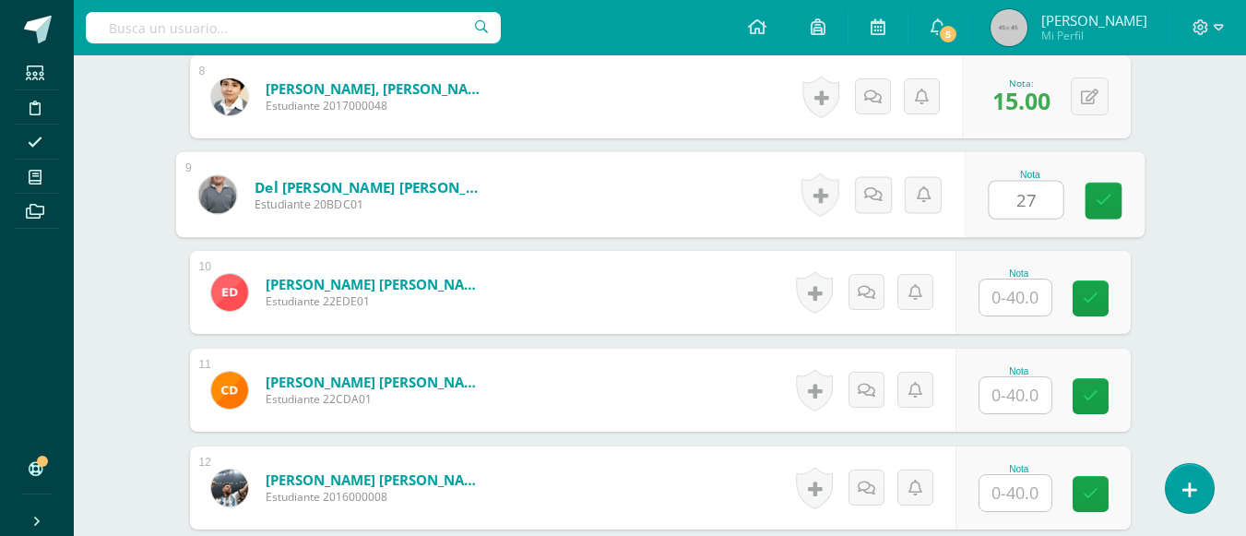
type input "27"
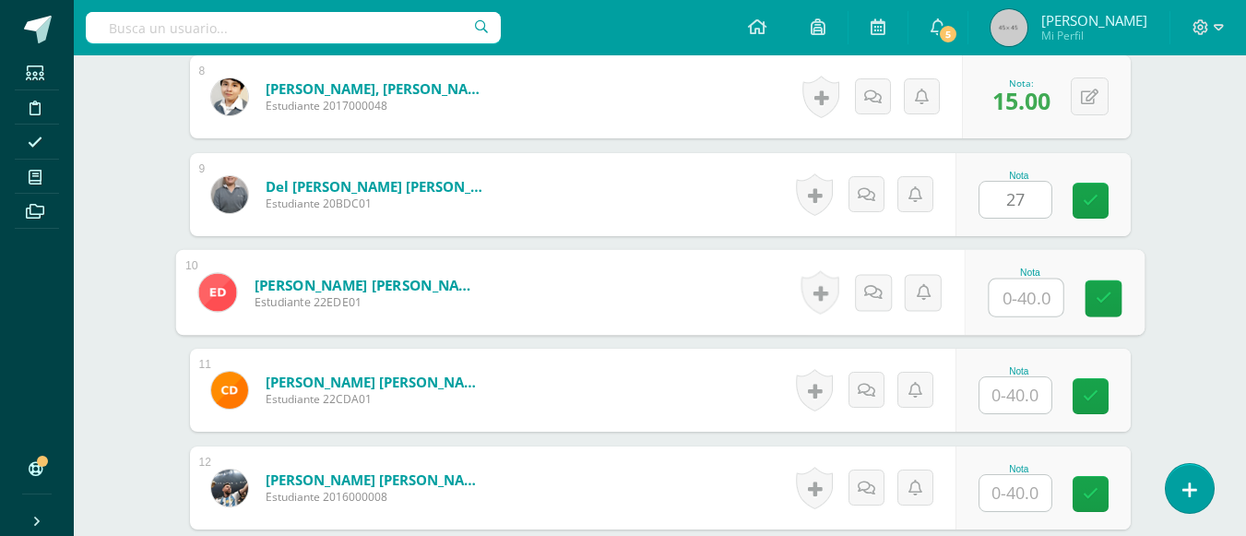
click at [1011, 291] on input "text" at bounding box center [1026, 298] width 74 height 37
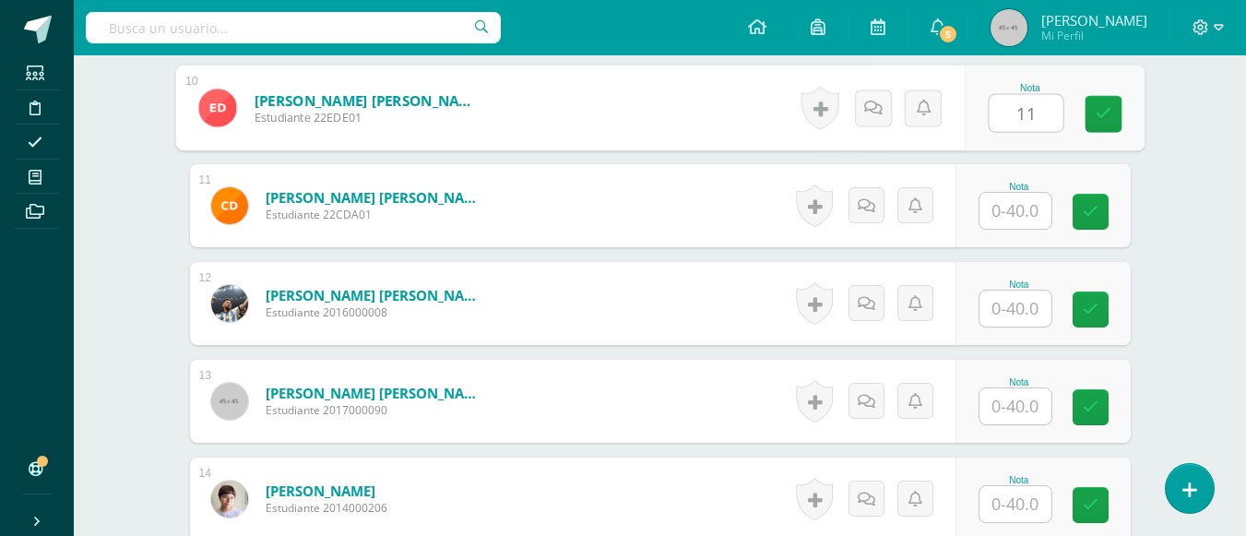
type input "11"
click at [1020, 215] on input "text" at bounding box center [1016, 211] width 72 height 36
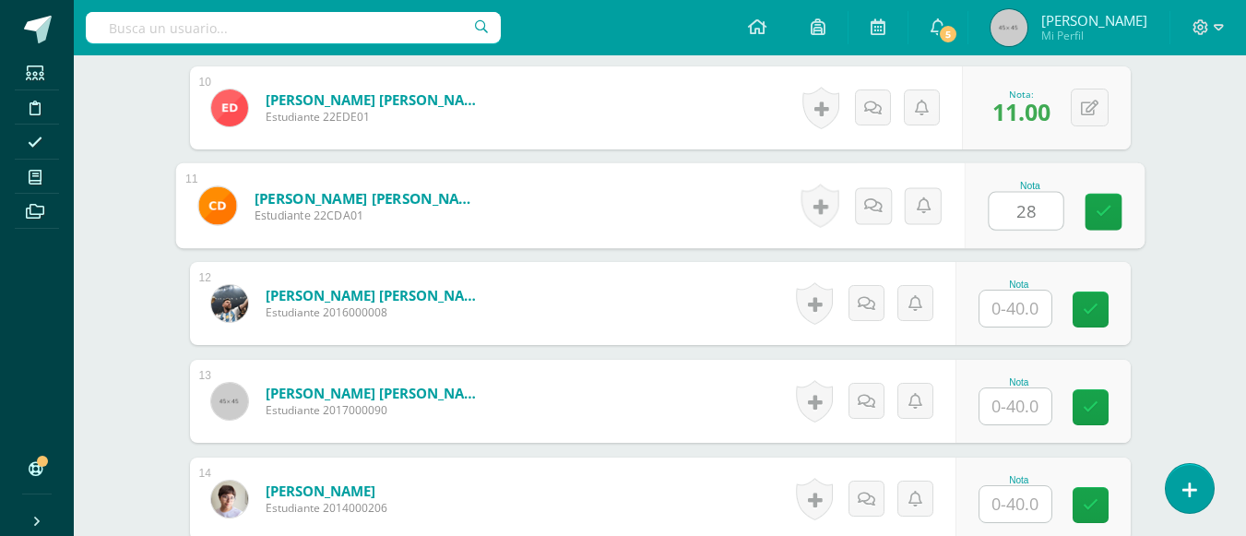
type input "28"
click at [1010, 312] on input "text" at bounding box center [1016, 309] width 72 height 36
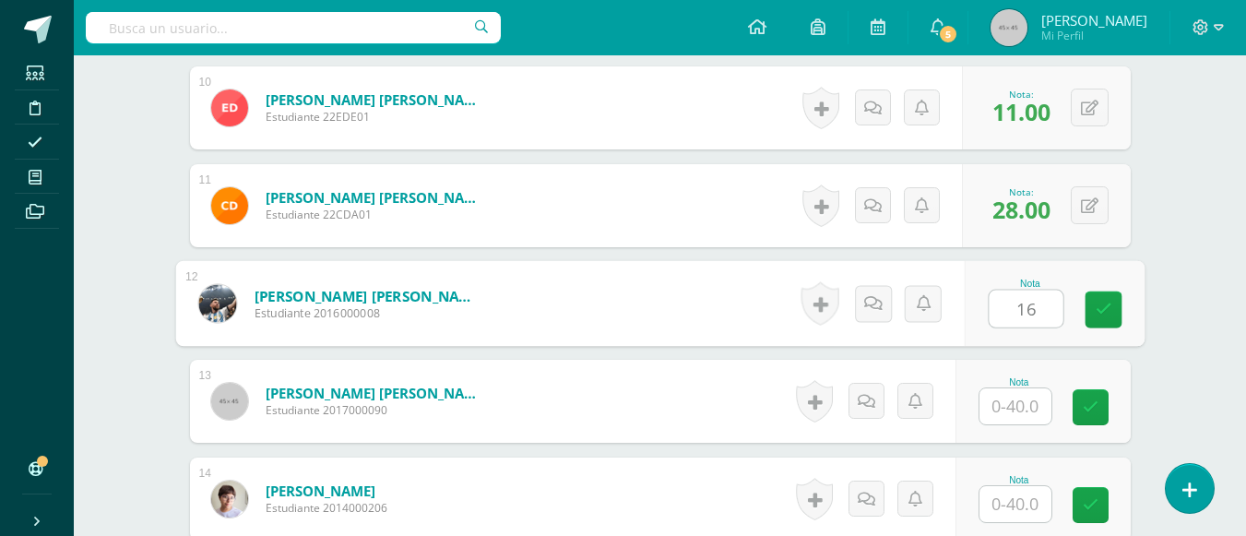
type input "16"
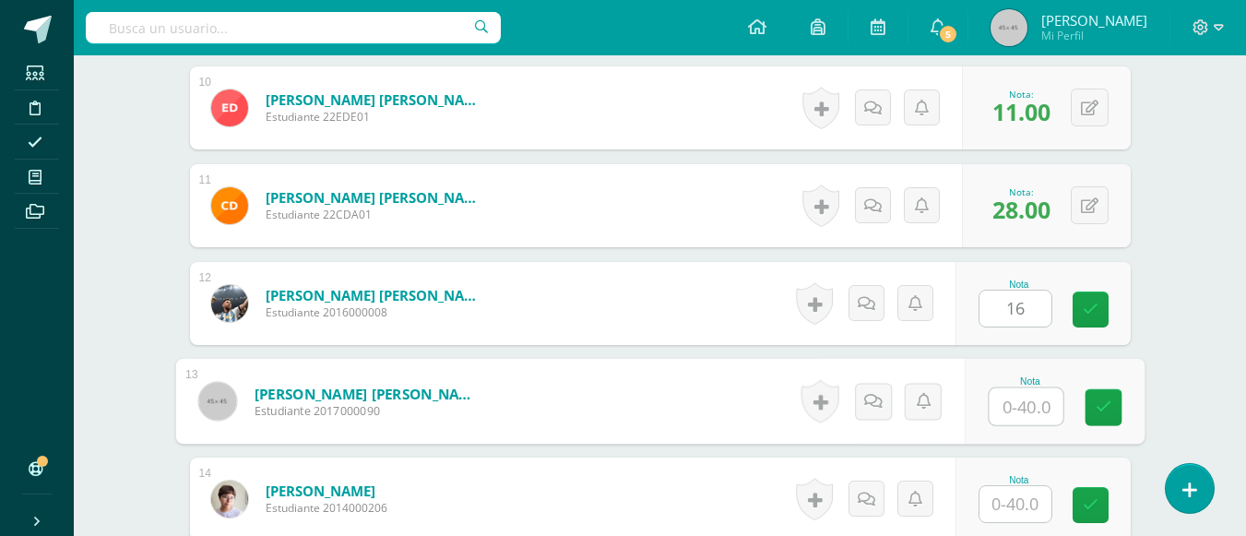
click at [1000, 414] on input "text" at bounding box center [1026, 406] width 74 height 37
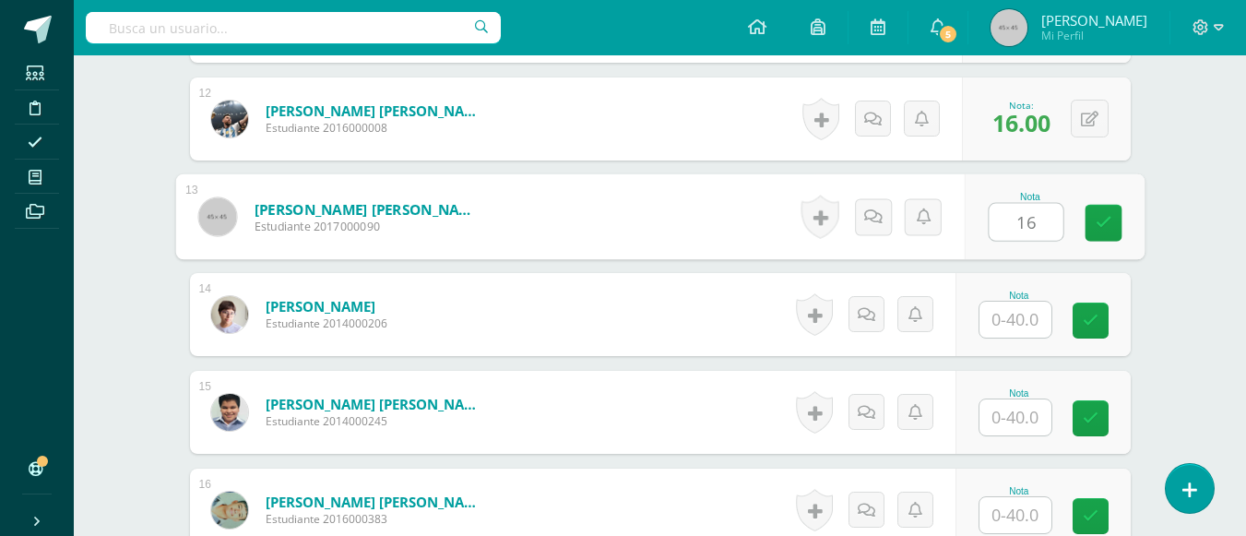
type input "16"
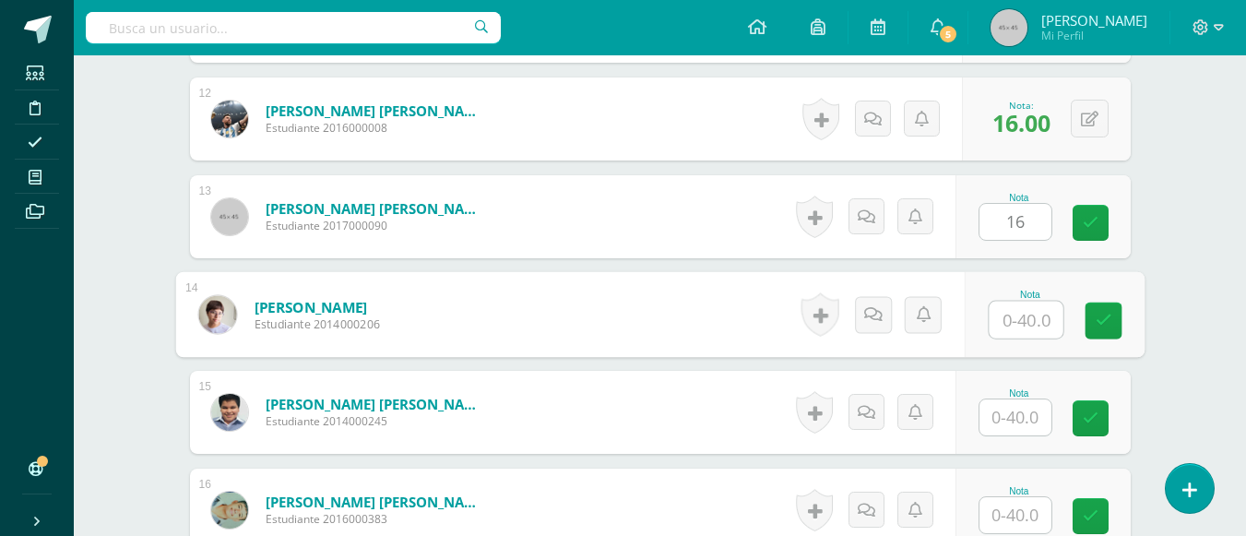
click at [1010, 309] on input "text" at bounding box center [1026, 320] width 74 height 37
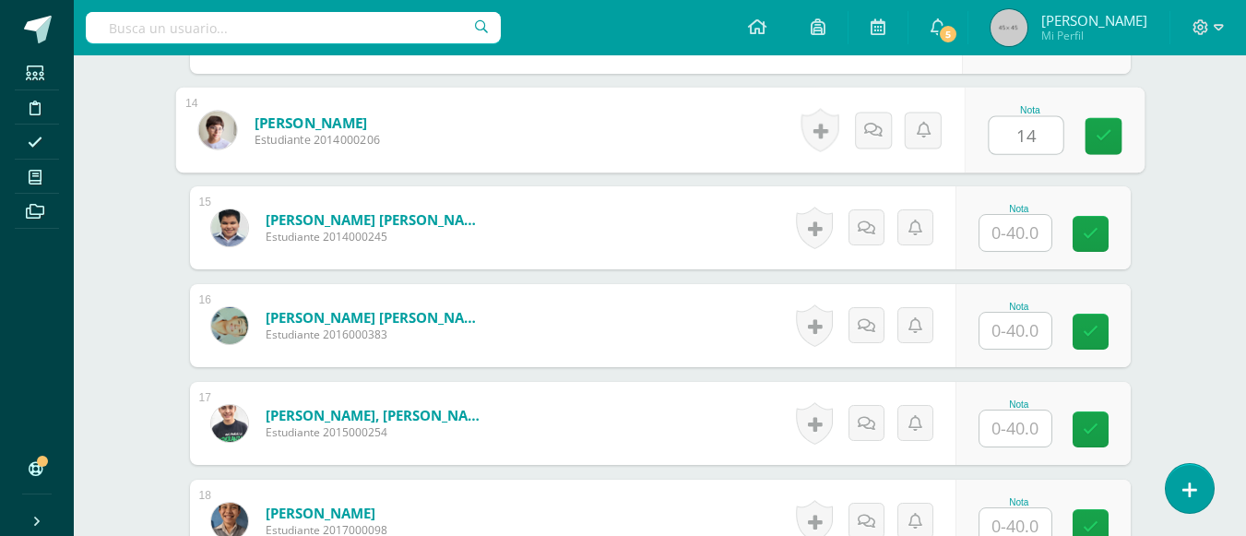
type input "14"
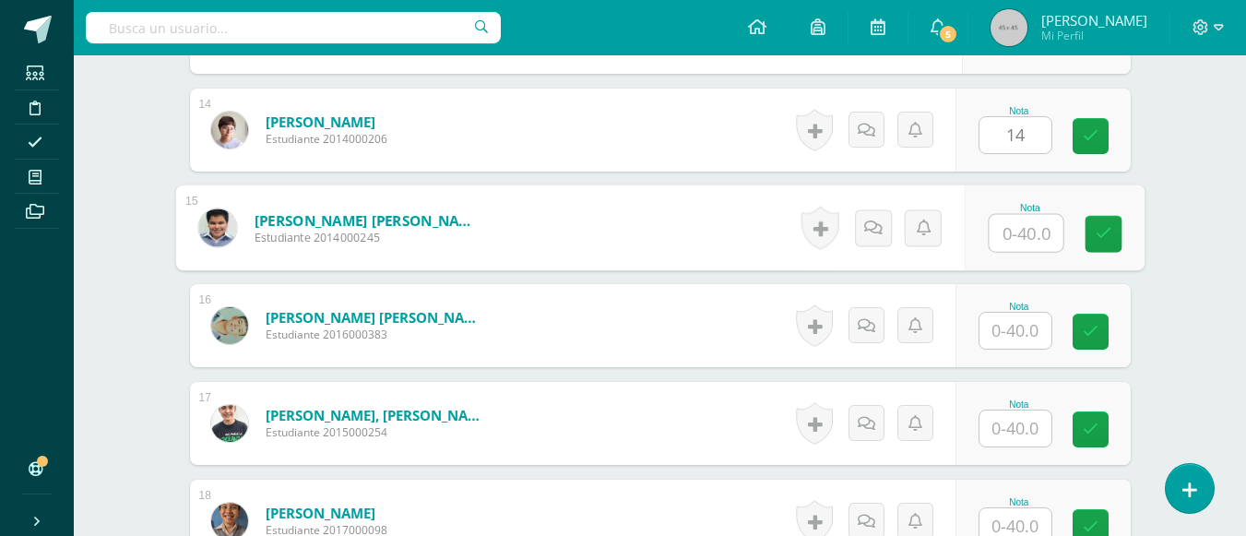
click at [1006, 242] on input "text" at bounding box center [1026, 233] width 74 height 37
type input "23"
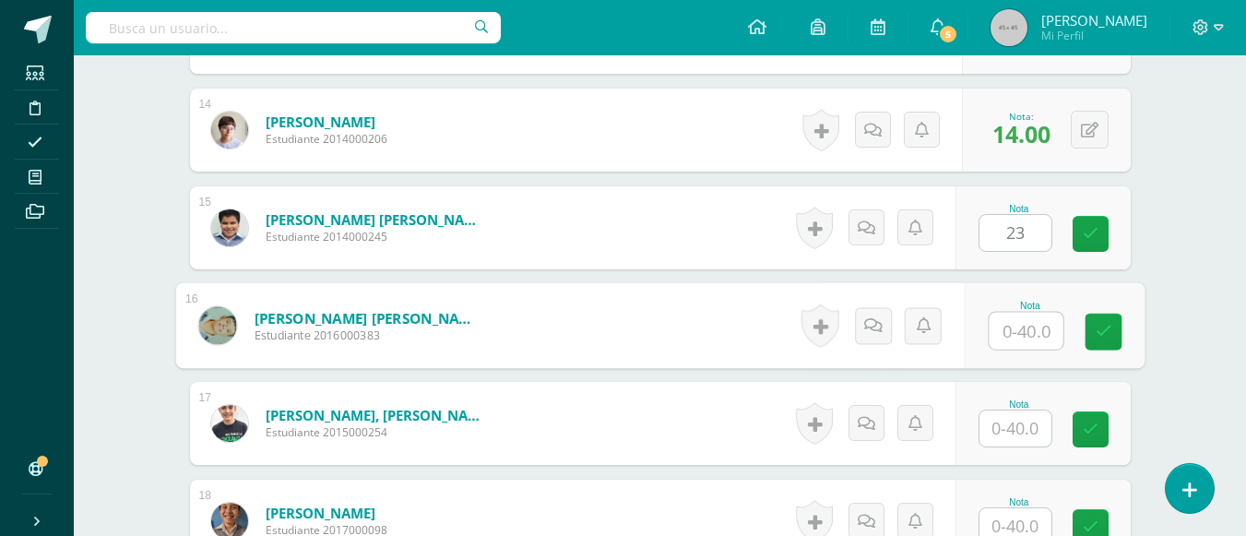
click at [1009, 320] on input "text" at bounding box center [1026, 331] width 74 height 37
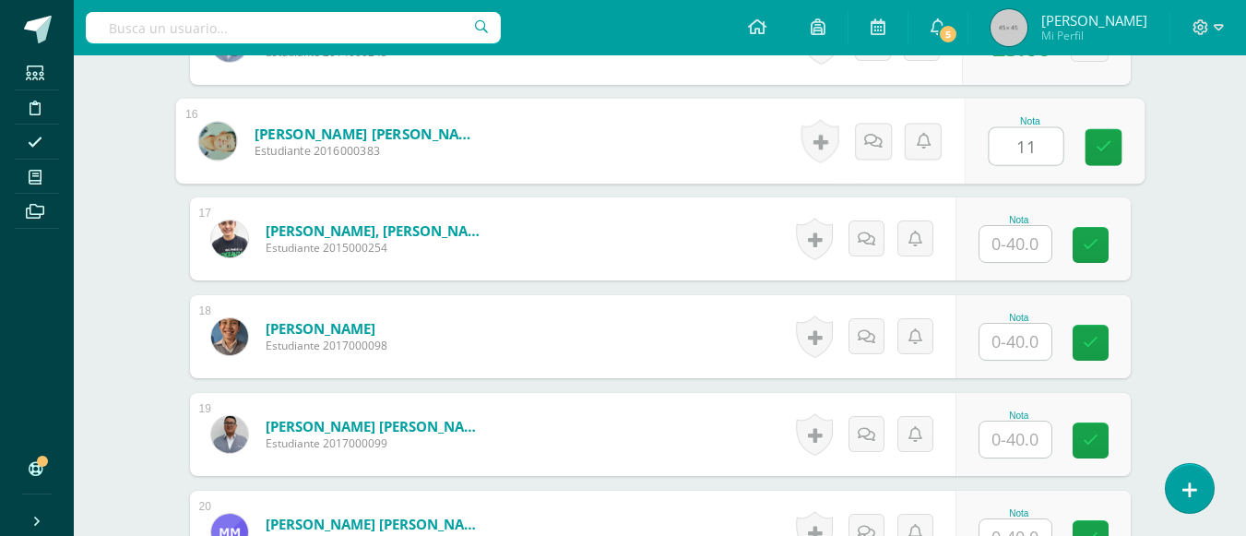
type input "11"
click at [1008, 245] on input "text" at bounding box center [1016, 244] width 72 height 36
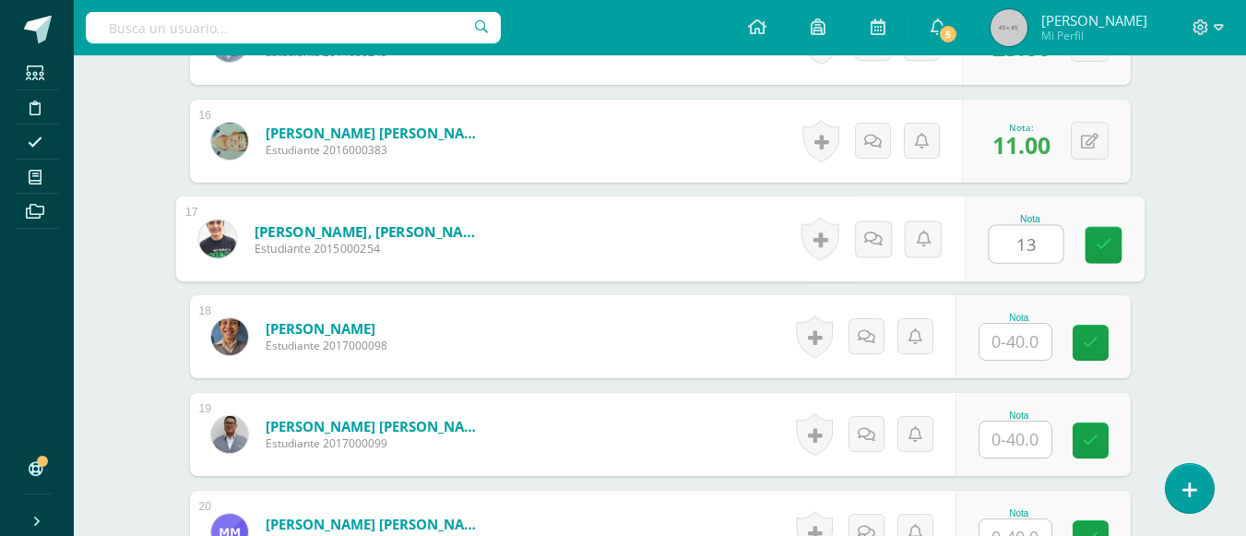
type input "13"
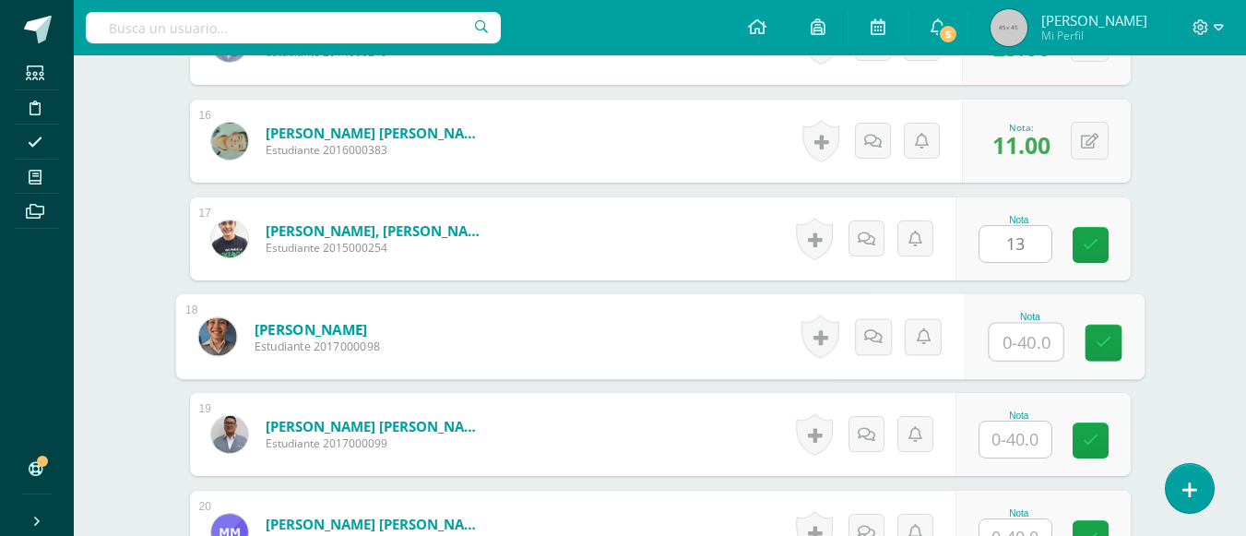
drag, startPoint x: 995, startPoint y: 349, endPoint x: 1005, endPoint y: 340, distance: 13.1
click at [1005, 340] on input "text" at bounding box center [1026, 342] width 74 height 37
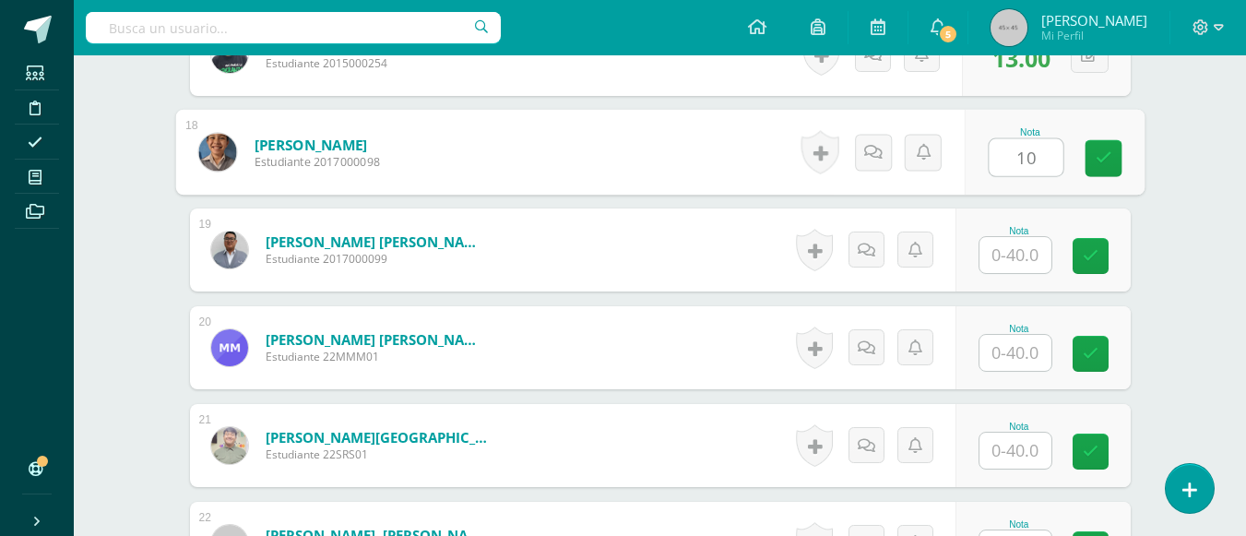
type input "10"
click at [1007, 255] on input "text" at bounding box center [1016, 255] width 72 height 36
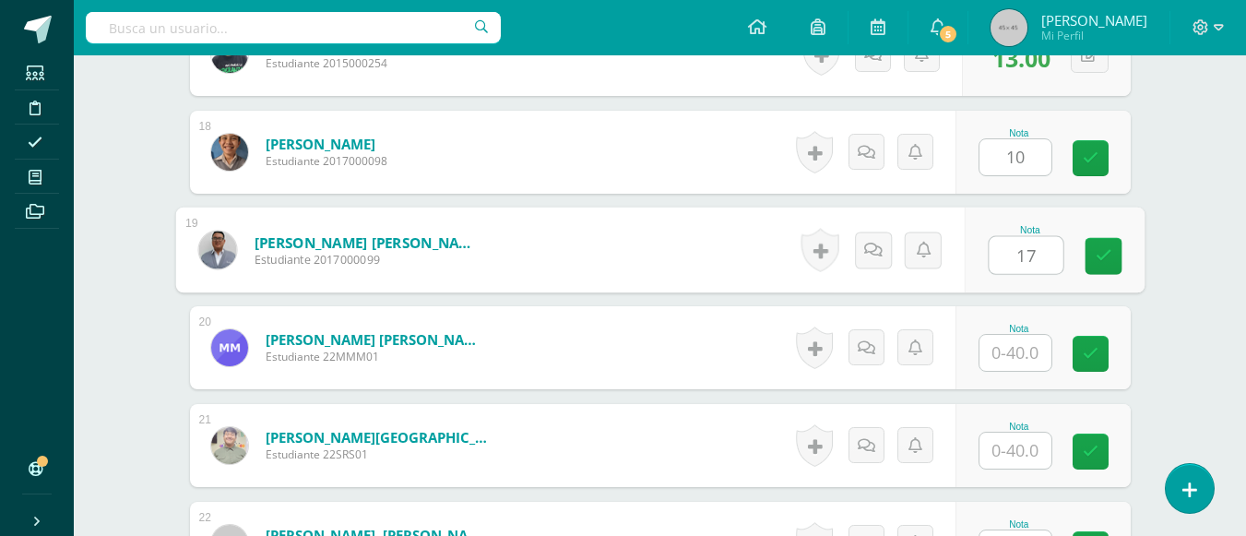
type input "17"
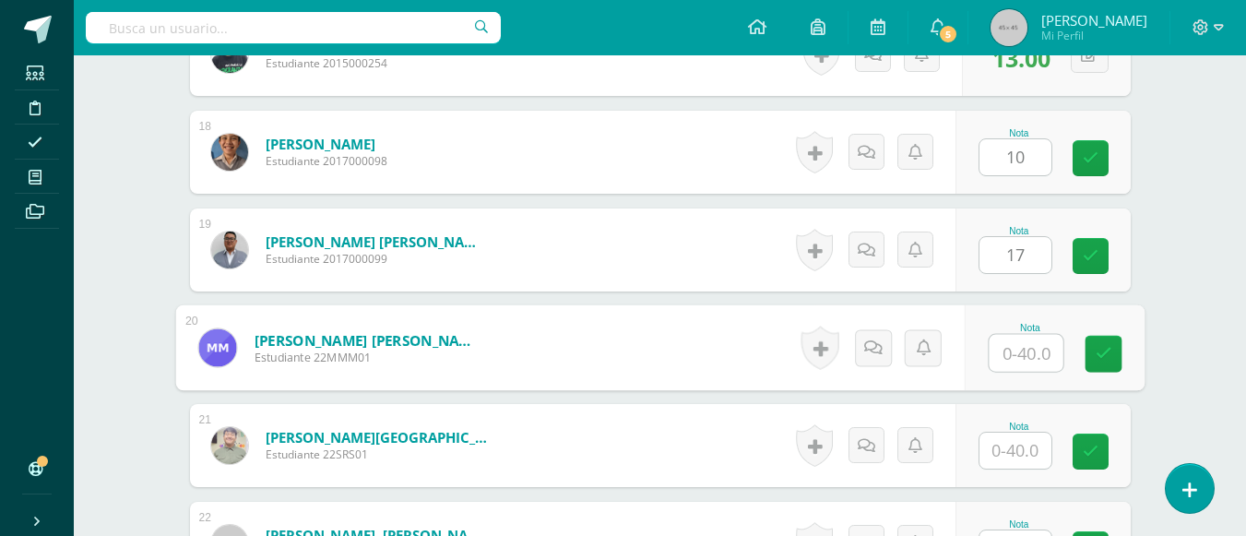
click at [1018, 347] on input "text" at bounding box center [1026, 353] width 74 height 37
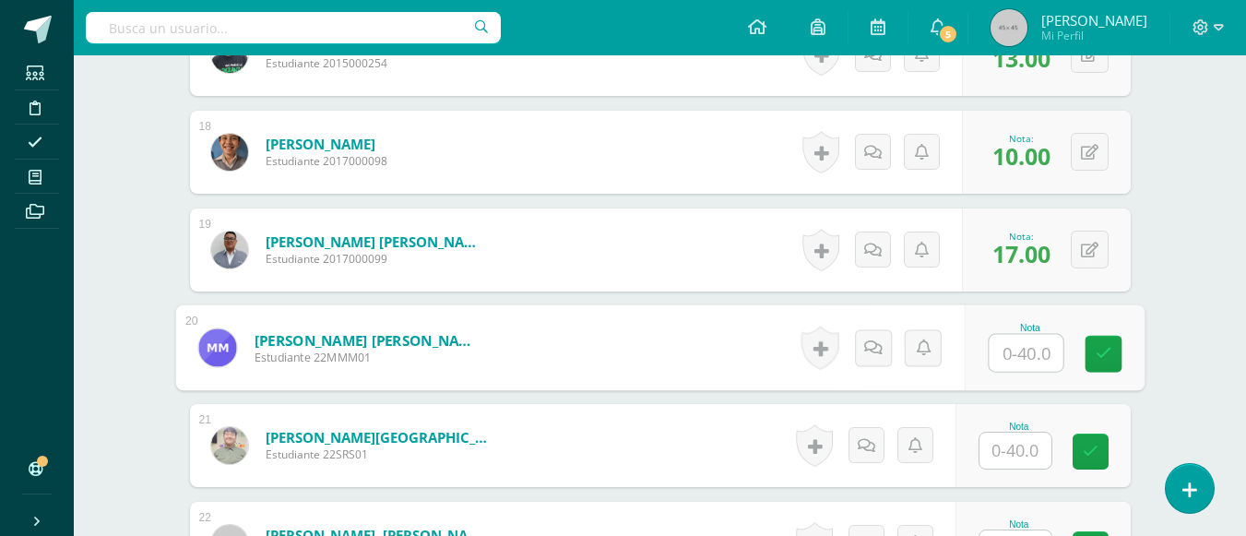
click at [1020, 356] on input "text" at bounding box center [1026, 353] width 74 height 37
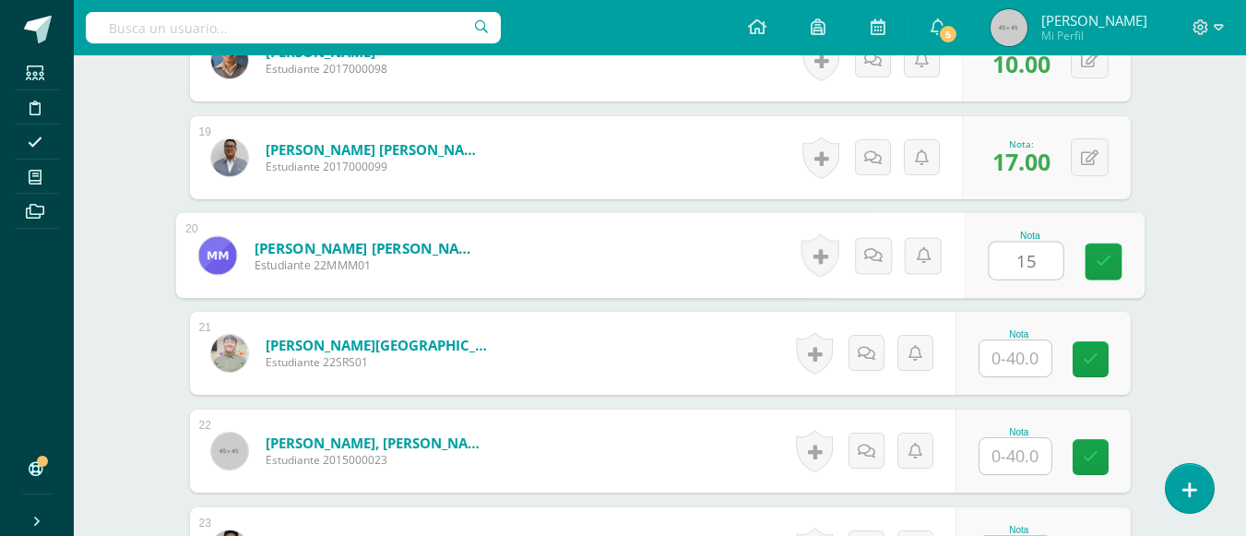
type input "15"
click at [1020, 356] on input "text" at bounding box center [1016, 358] width 72 height 36
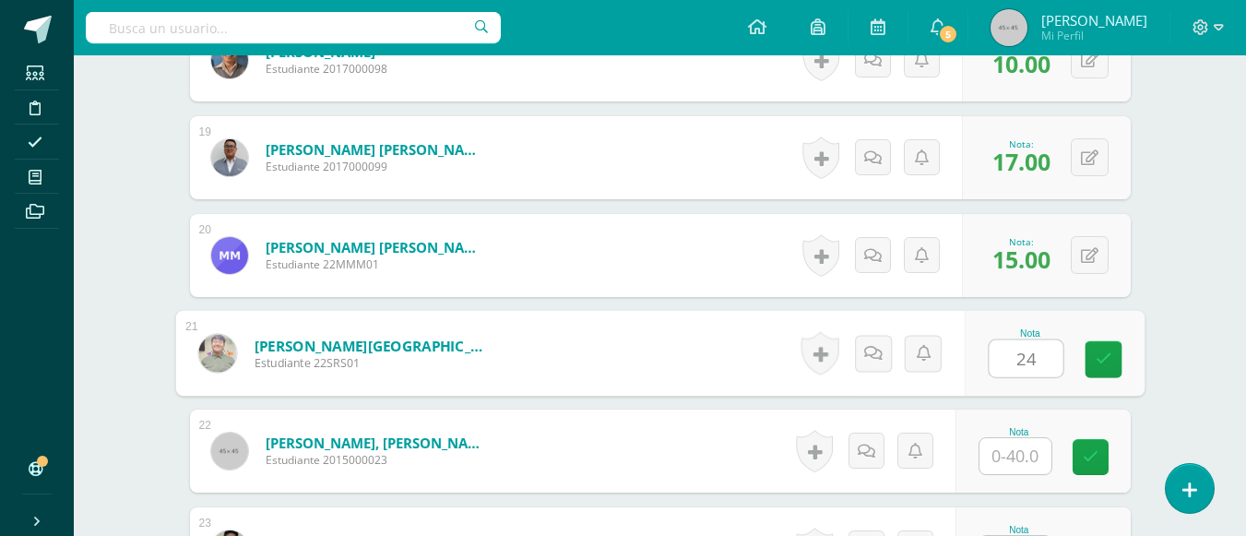
scroll to position [2487, 0]
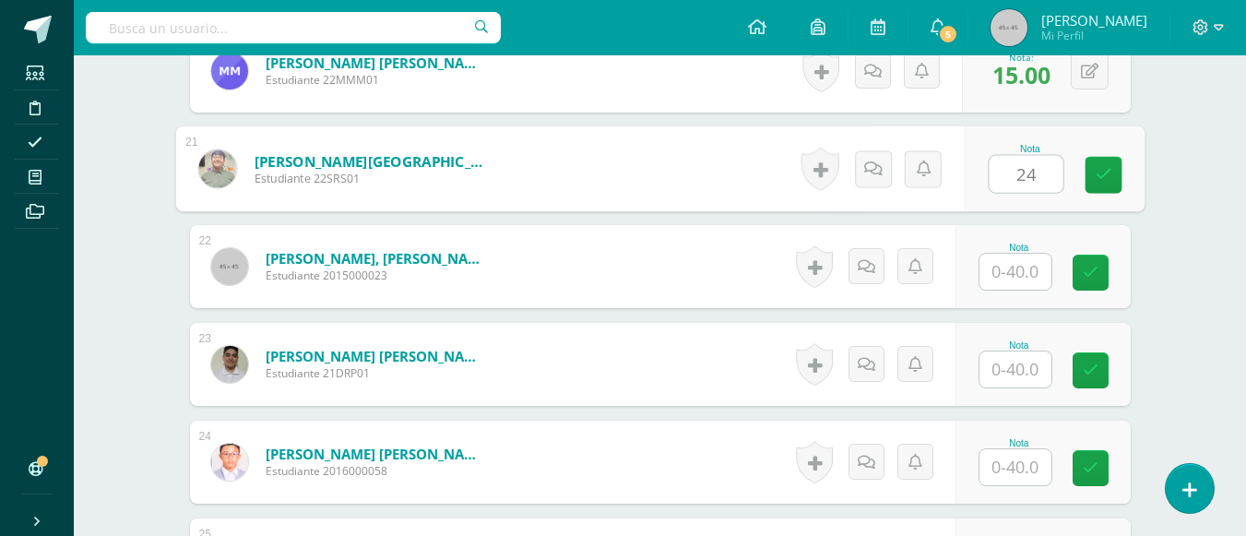
type input "24"
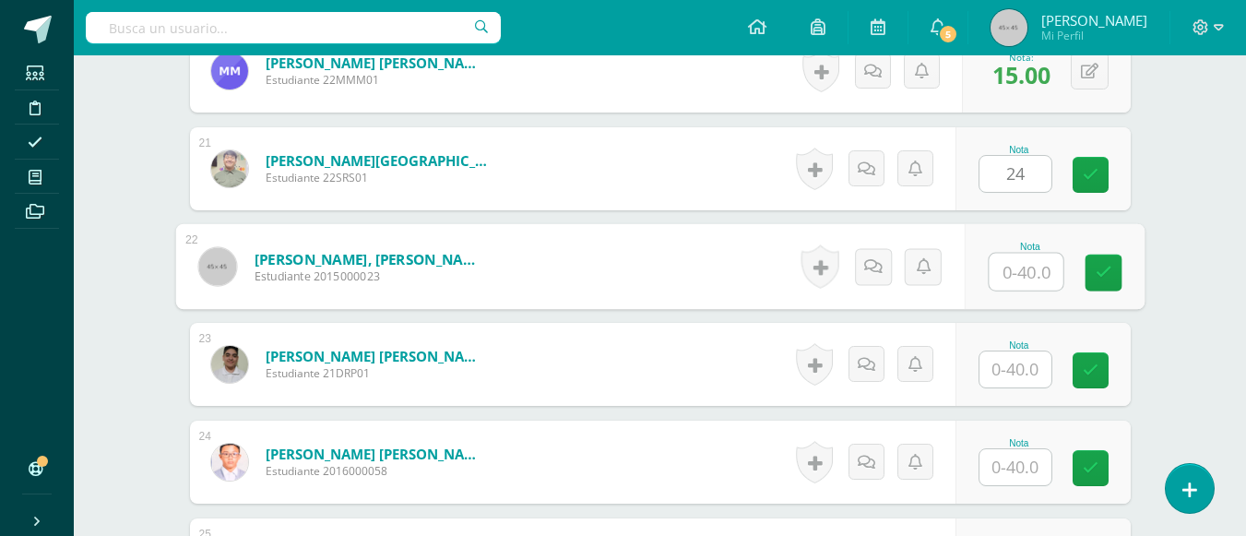
click at [995, 267] on input "text" at bounding box center [1026, 272] width 74 height 37
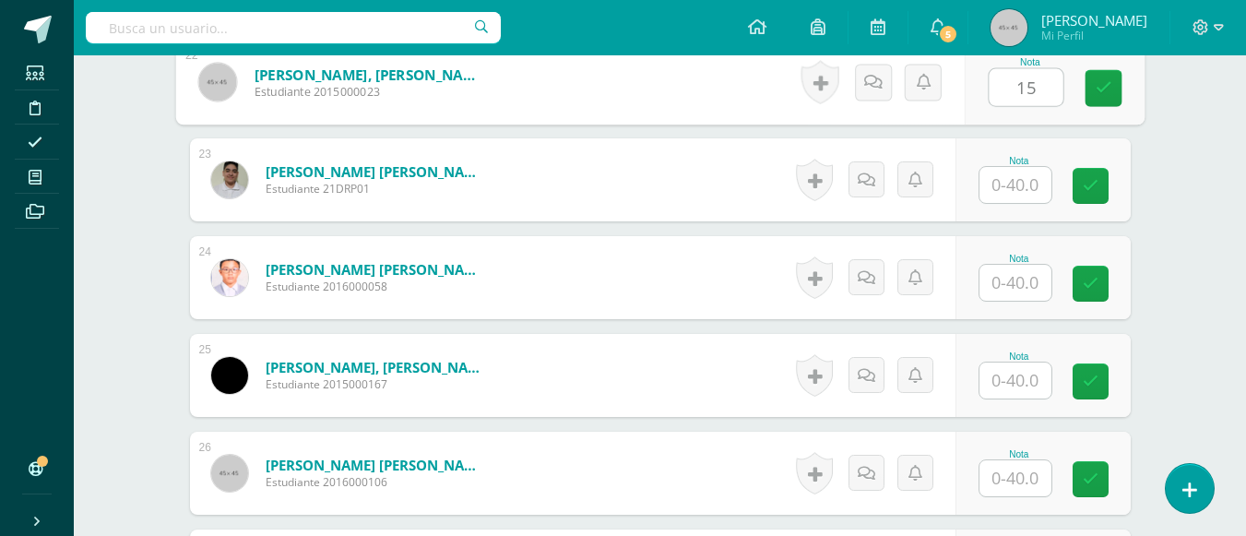
type input "15"
click at [1014, 190] on input "text" at bounding box center [1016, 185] width 72 height 36
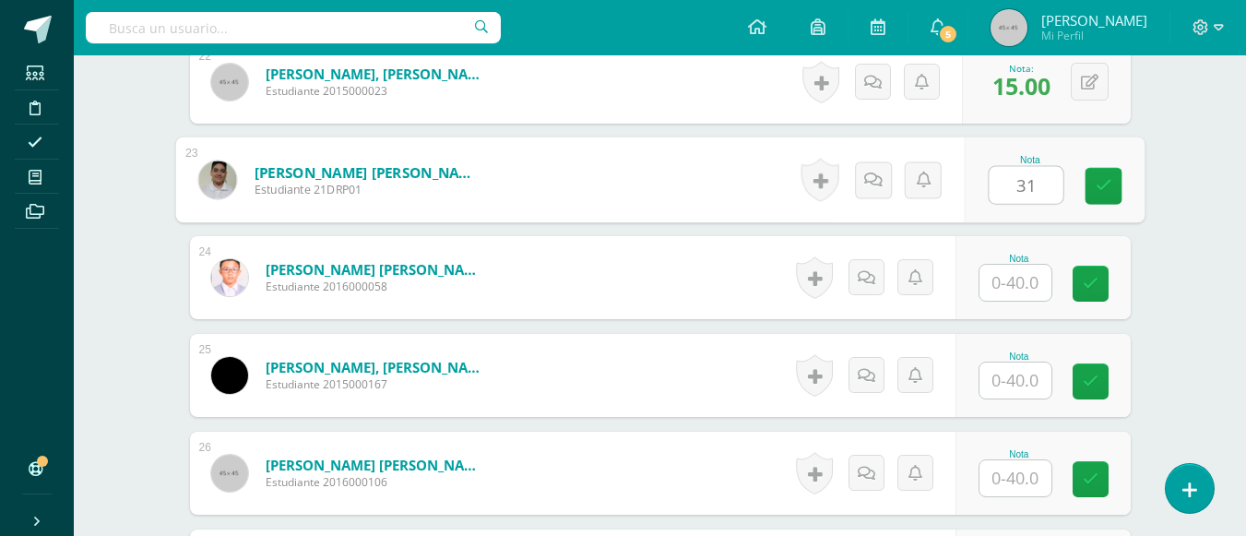
type input "31"
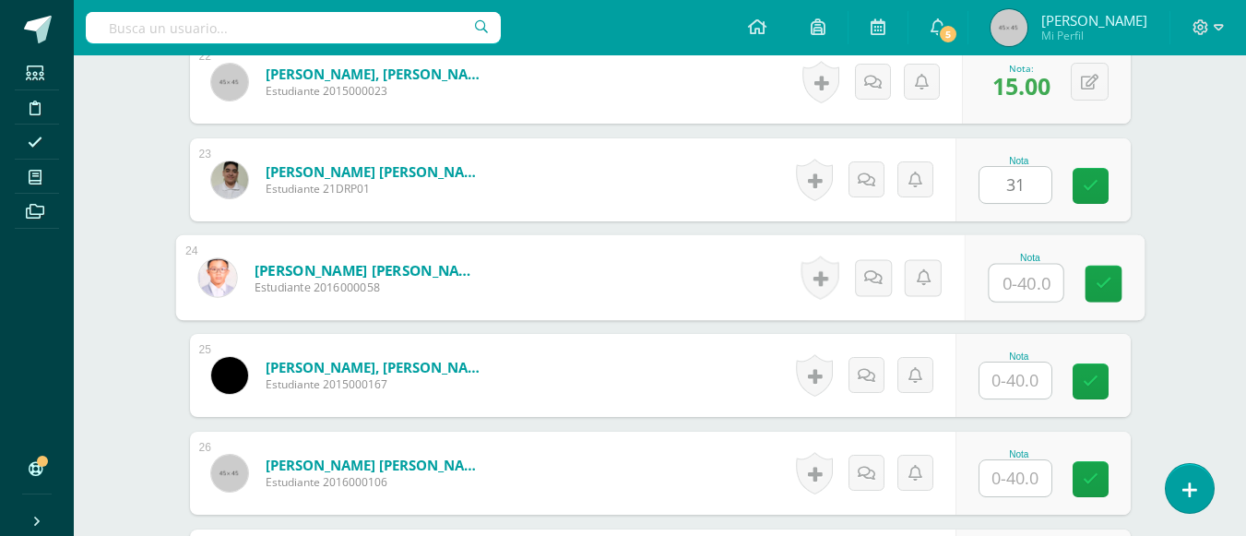
click at [1004, 282] on input "text" at bounding box center [1026, 283] width 74 height 37
type input "29"
click at [1014, 380] on input "text" at bounding box center [1016, 381] width 72 height 36
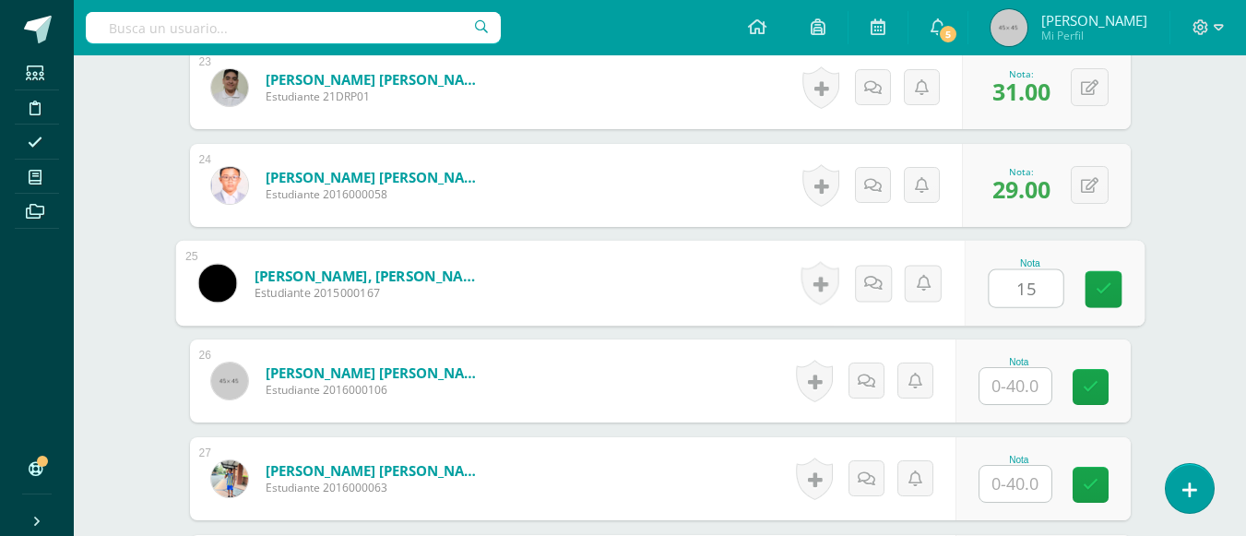
scroll to position [2856, 0]
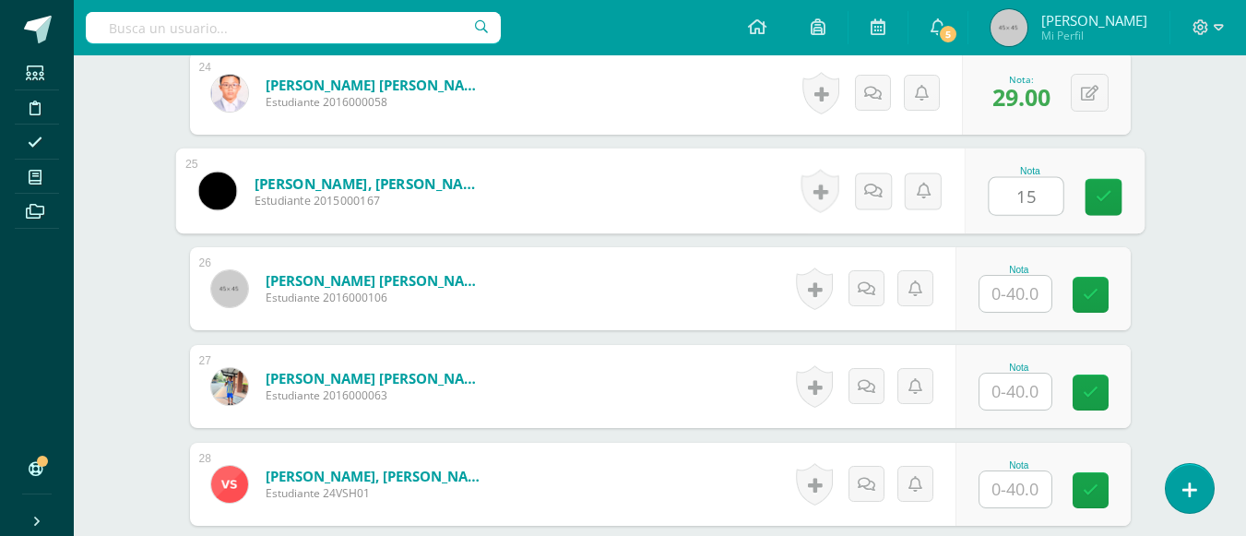
type input "15"
click at [1012, 292] on input "text" at bounding box center [1016, 294] width 72 height 36
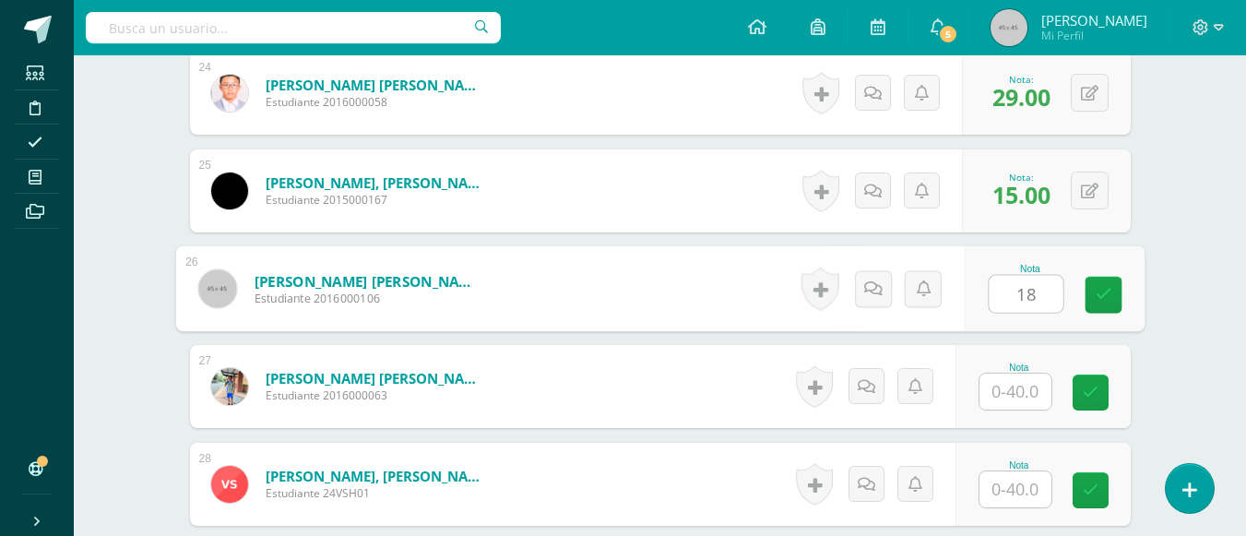
scroll to position [2948, 0]
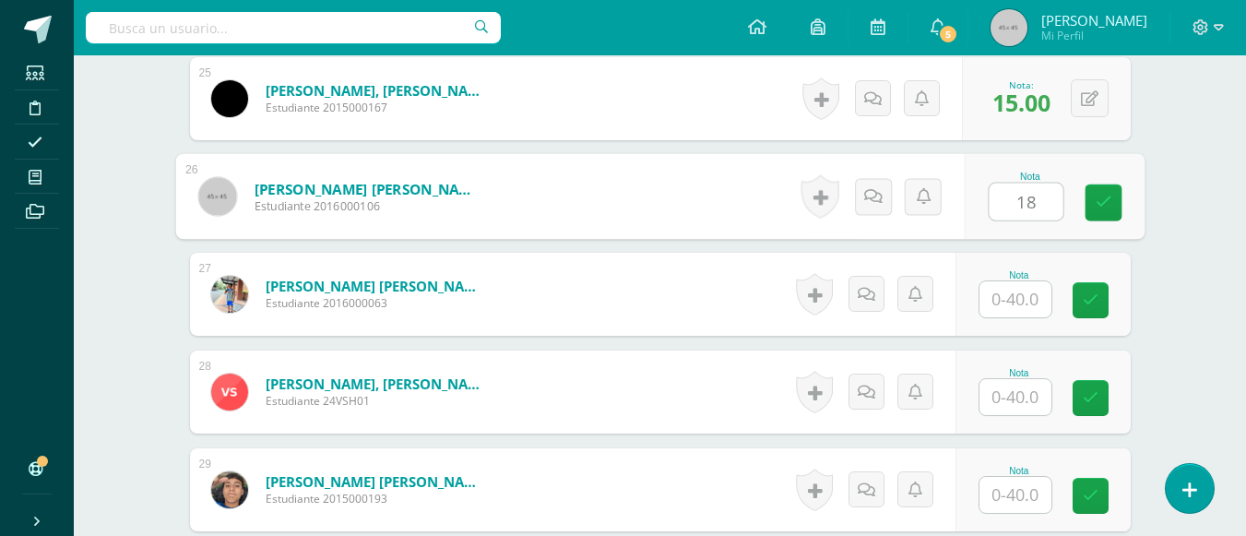
type input "18"
click at [1011, 292] on input "text" at bounding box center [1016, 299] width 72 height 36
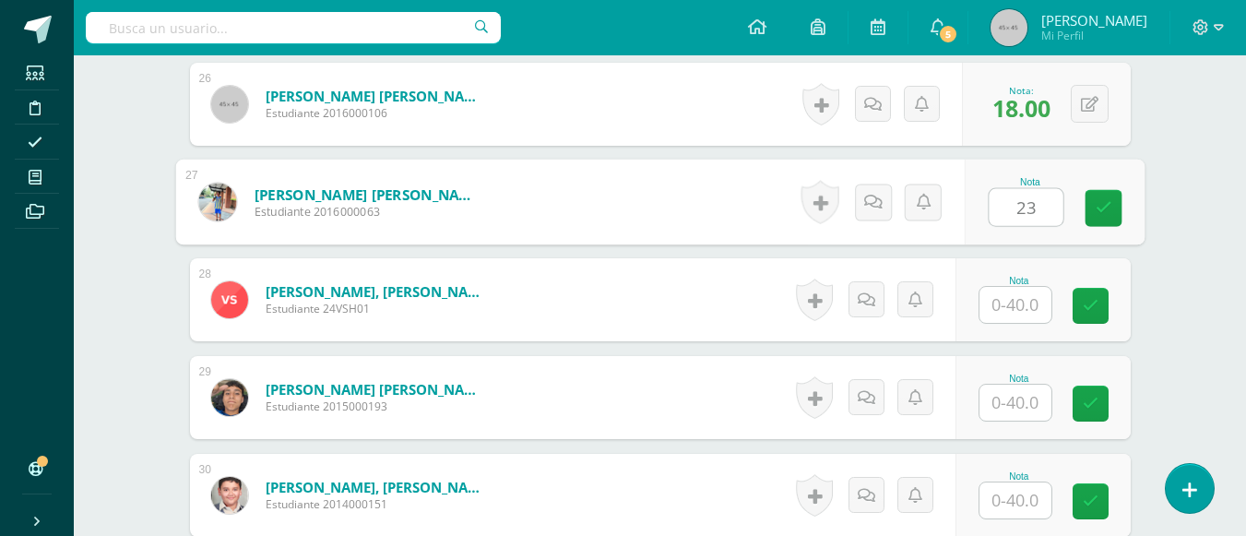
scroll to position [3133, 0]
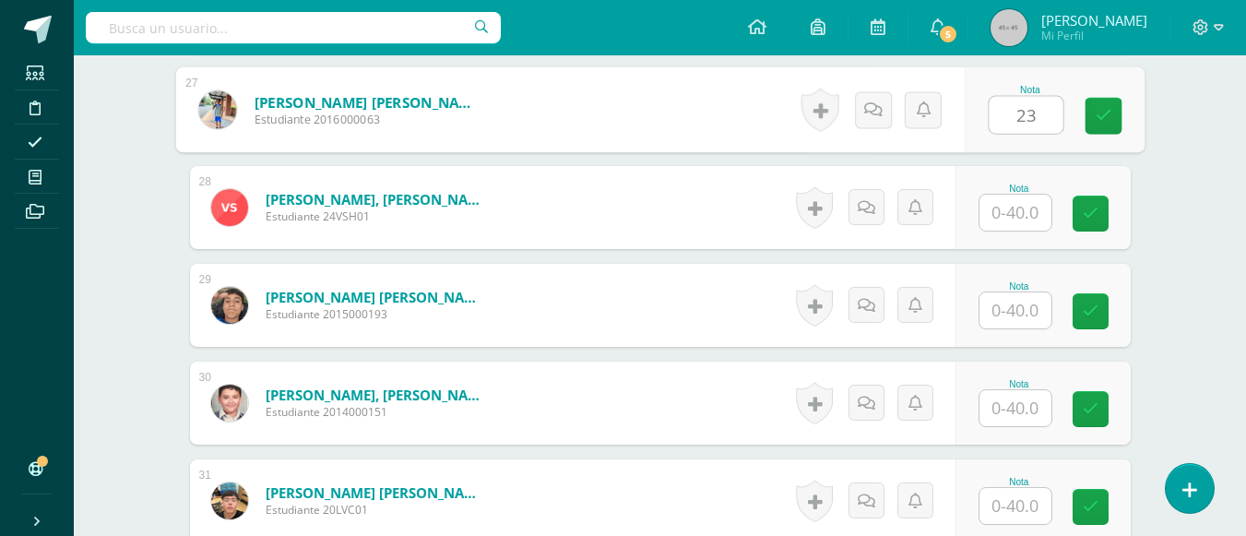
type input "23"
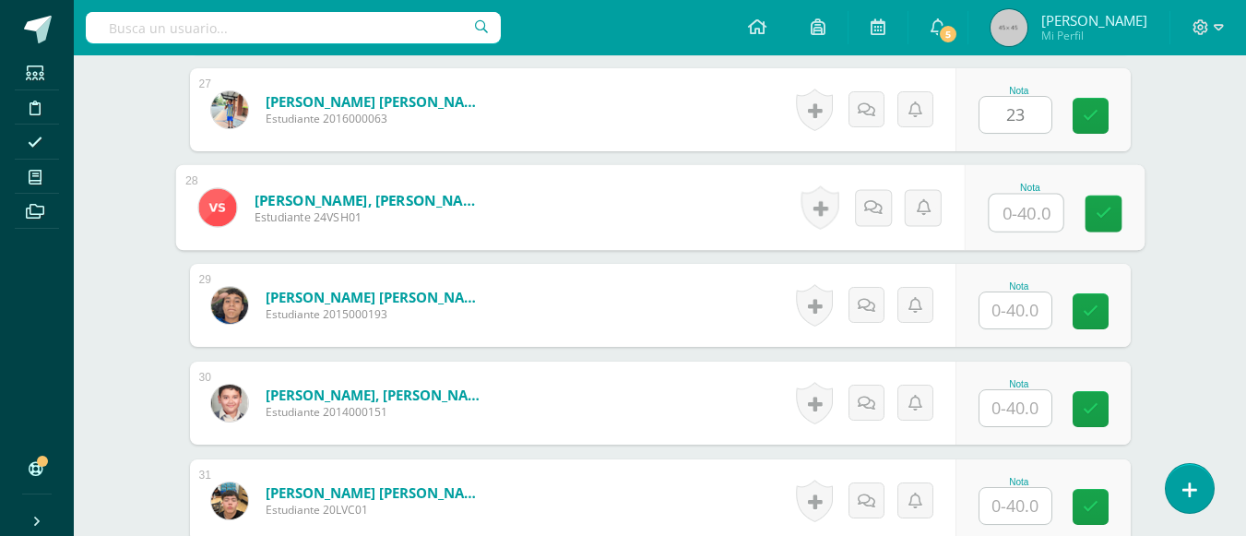
click at [1005, 215] on input "text" at bounding box center [1026, 213] width 74 height 37
type input "24"
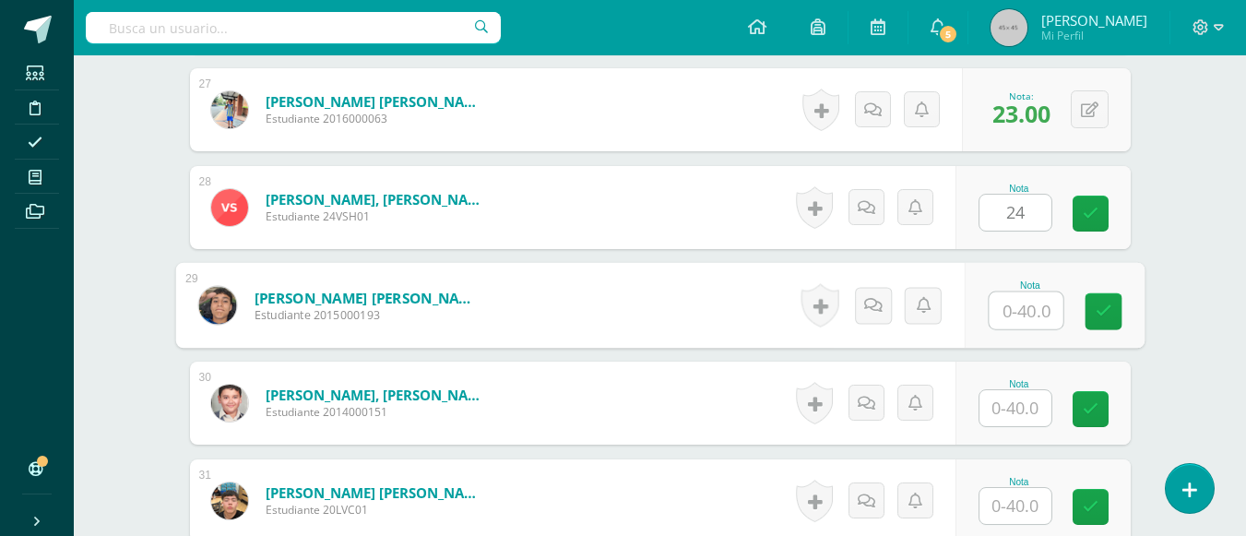
click at [1014, 304] on input "text" at bounding box center [1026, 310] width 74 height 37
type input "22"
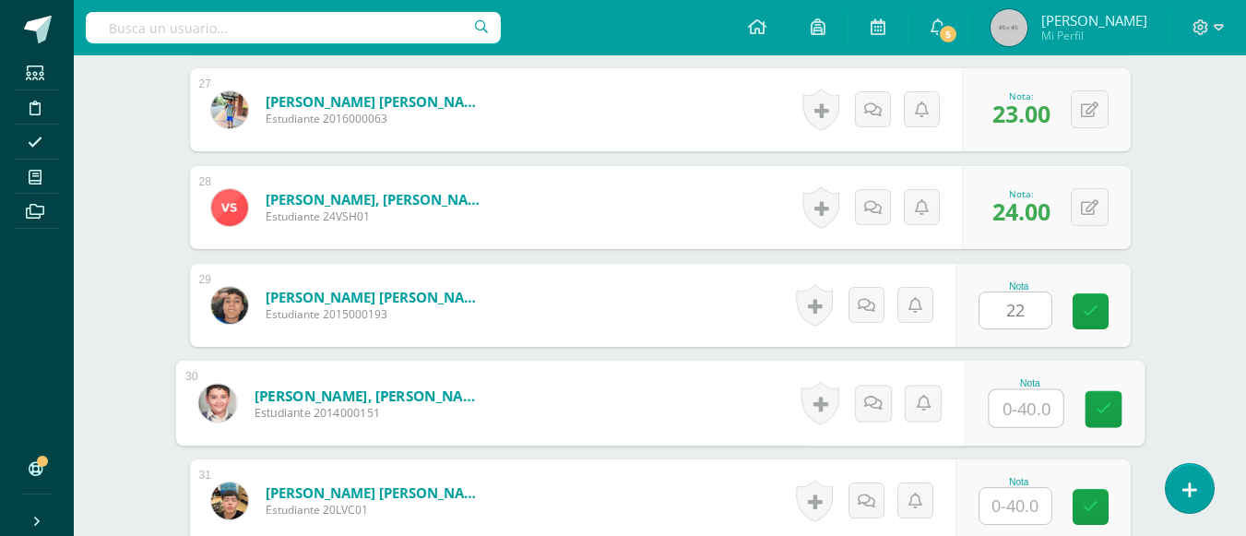
click at [1004, 415] on input "text" at bounding box center [1026, 408] width 74 height 37
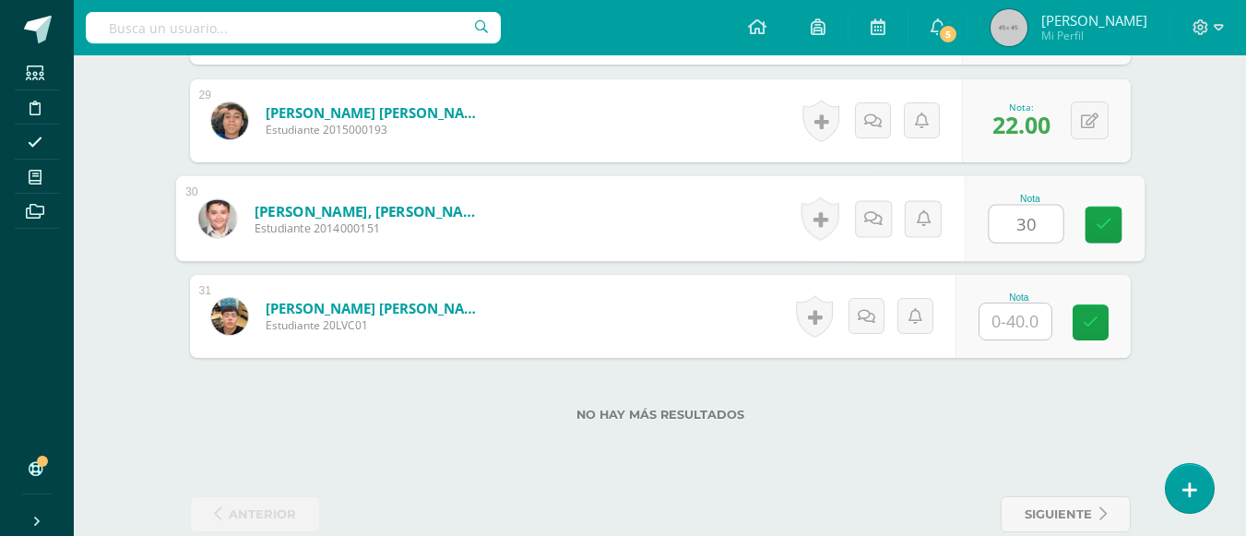
type input "30"
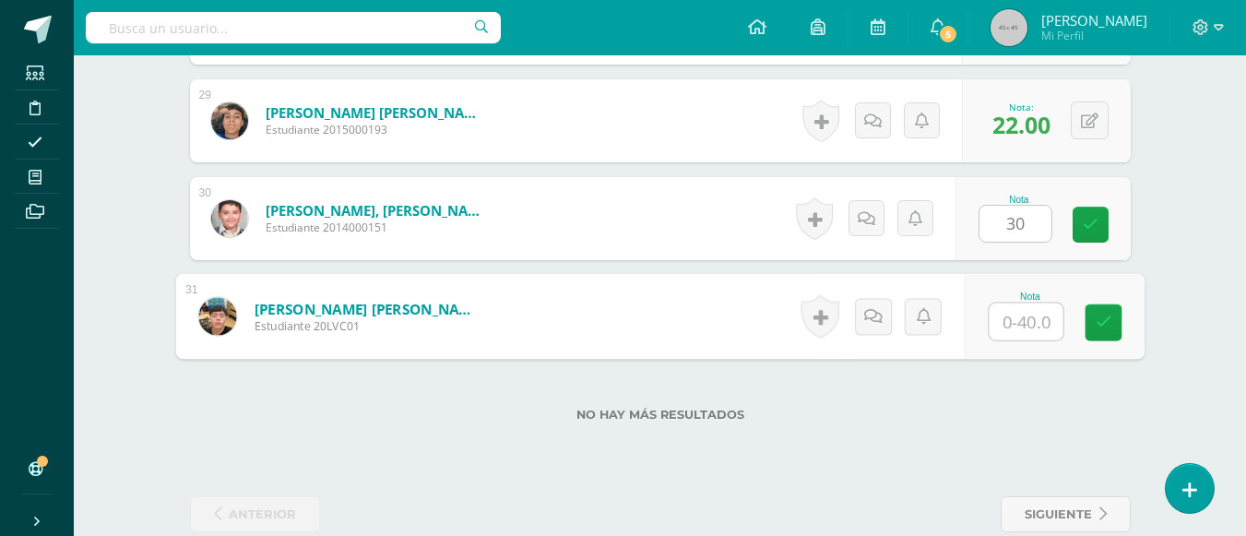
click at [1018, 318] on input "text" at bounding box center [1026, 321] width 74 height 37
type input "21"
click at [1102, 314] on link at bounding box center [1103, 322] width 37 height 37
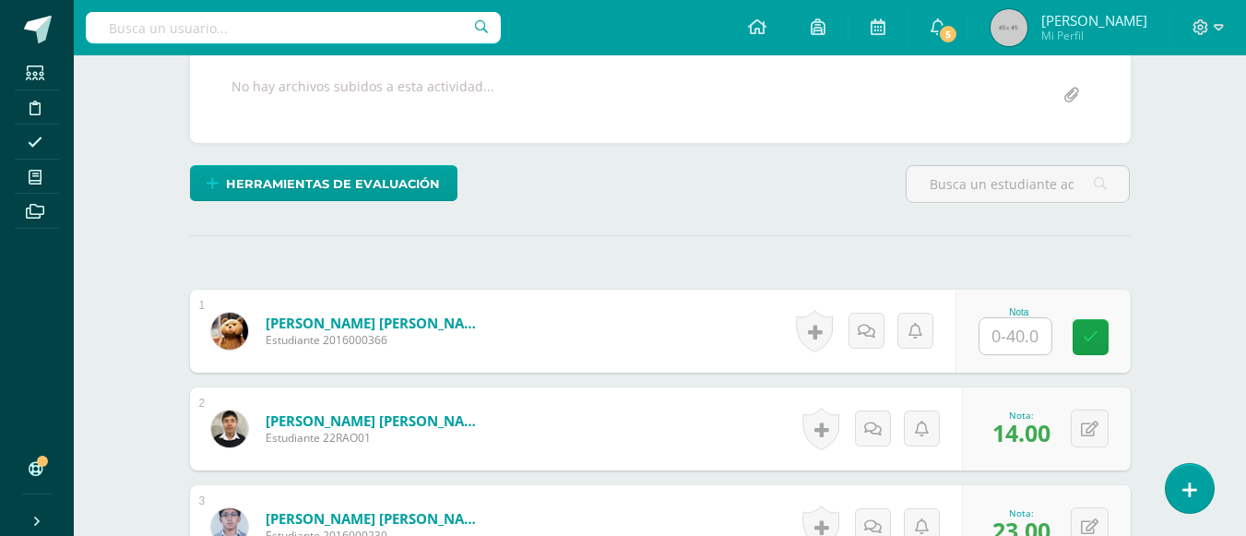
scroll to position [0, 0]
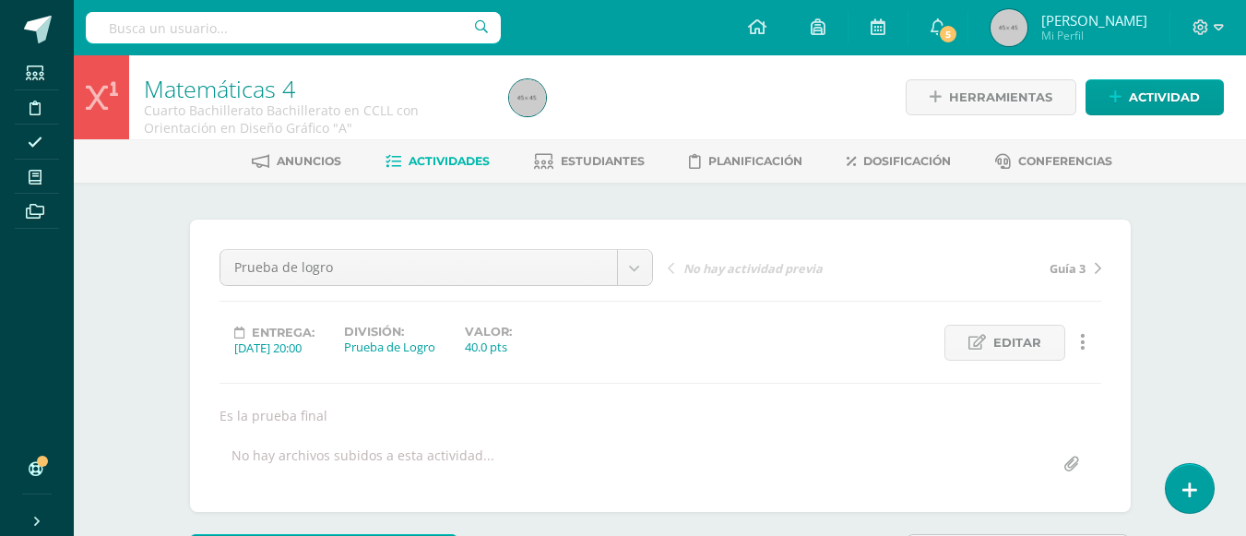
click at [478, 163] on span "Actividades" at bounding box center [449, 161] width 81 height 14
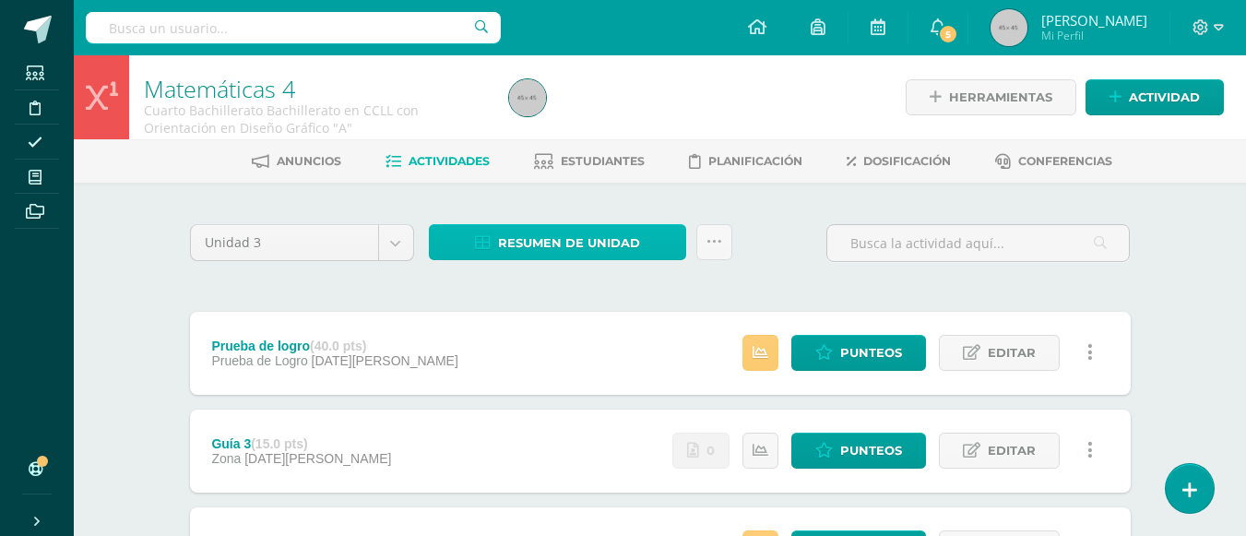
click at [612, 242] on span "Resumen de unidad" at bounding box center [569, 243] width 142 height 34
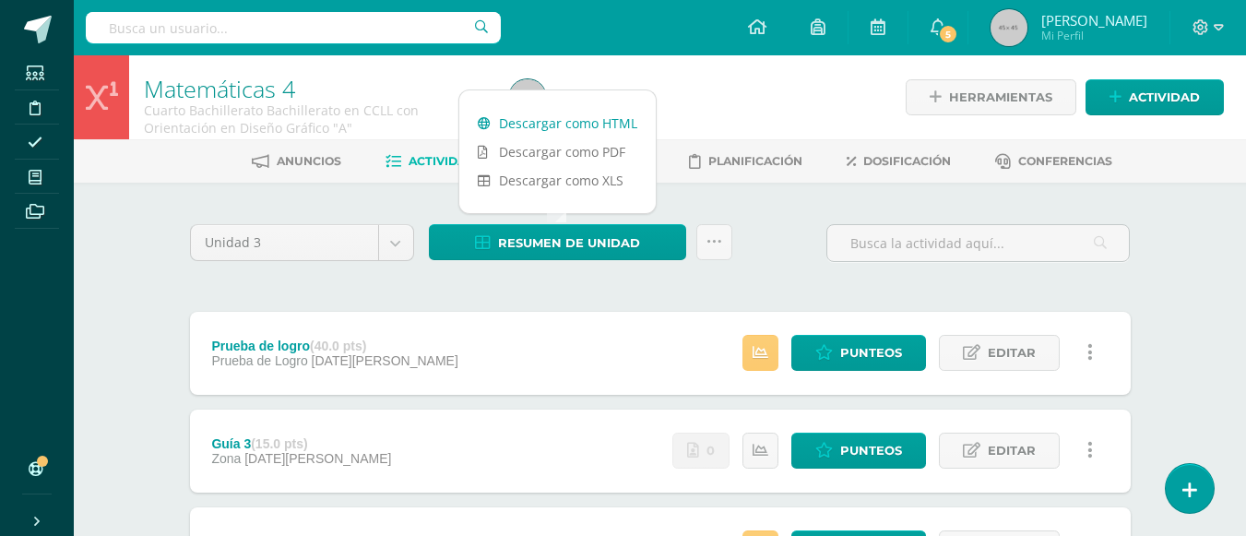
click at [586, 125] on link "Descargar como HTML" at bounding box center [557, 123] width 196 height 29
click at [1200, 26] on icon at bounding box center [1202, 27] width 16 height 16
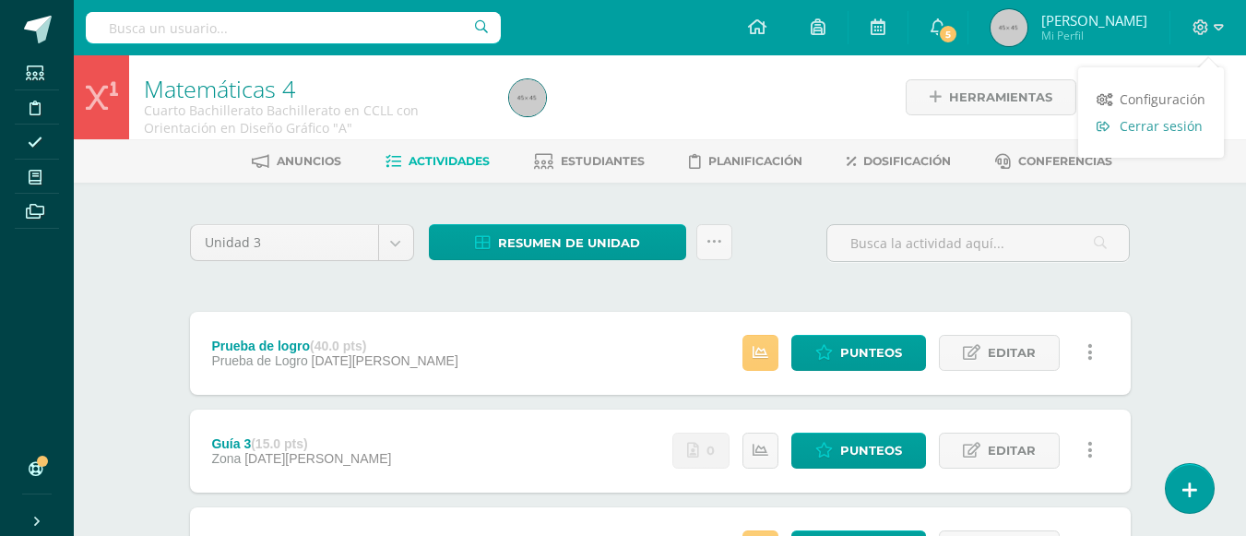
click at [1171, 127] on span "Cerrar sesión" at bounding box center [1161, 126] width 83 height 18
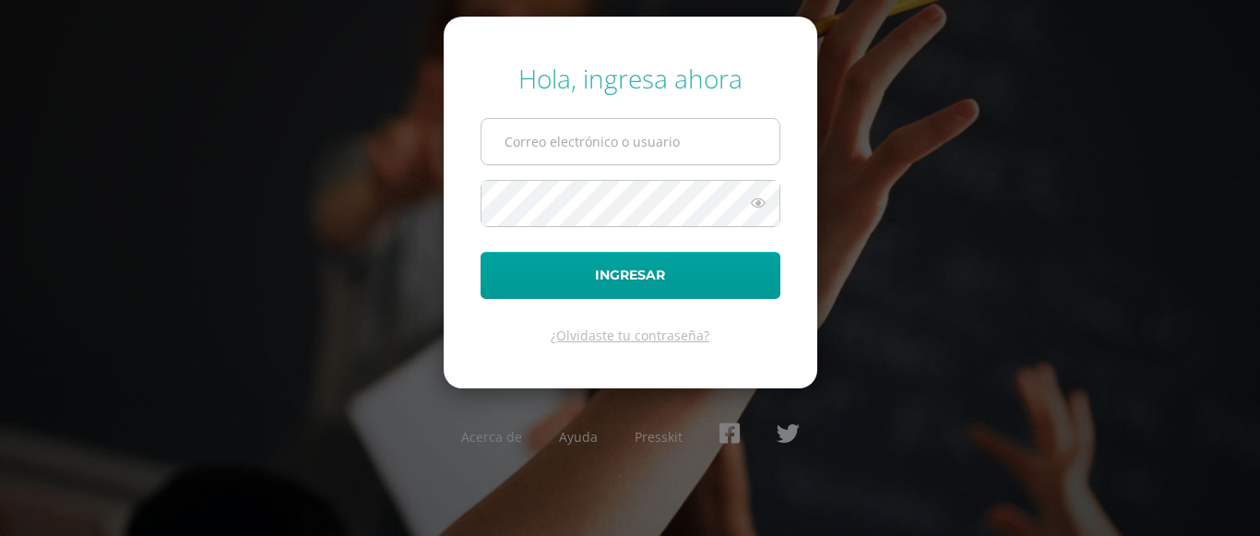
click at [553, 144] on input "text" at bounding box center [631, 141] width 298 height 45
type input "[EMAIL_ADDRESS][DOMAIN_NAME]"
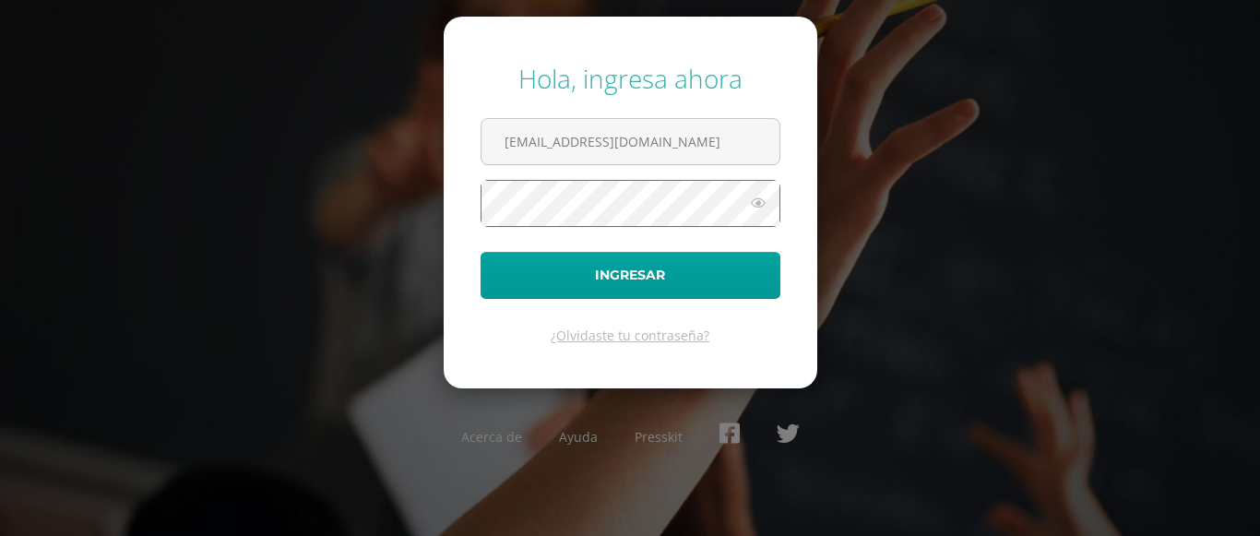
click at [481, 252] on button "Ingresar" at bounding box center [631, 275] width 300 height 47
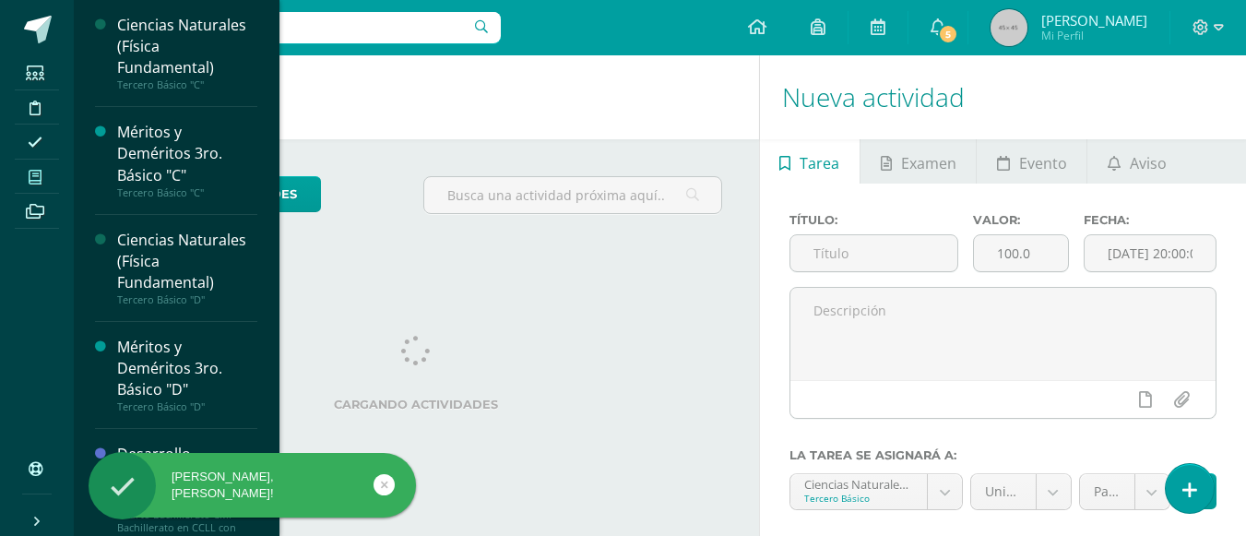
click at [39, 177] on icon at bounding box center [35, 177] width 13 height 15
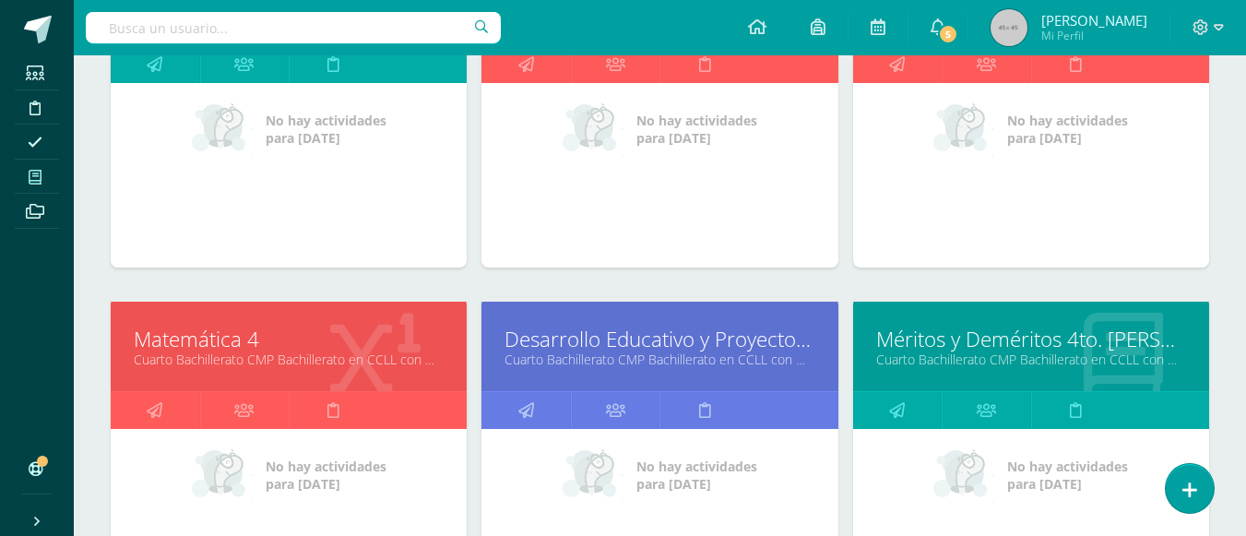
scroll to position [461, 0]
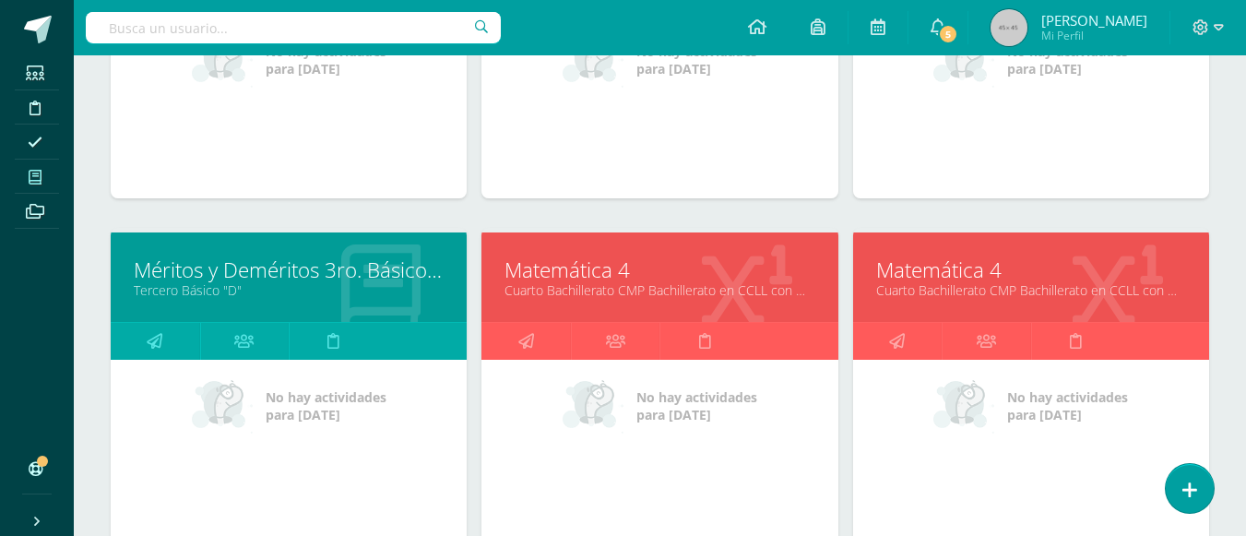
click at [958, 270] on link "Matemática 4" at bounding box center [1031, 270] width 310 height 29
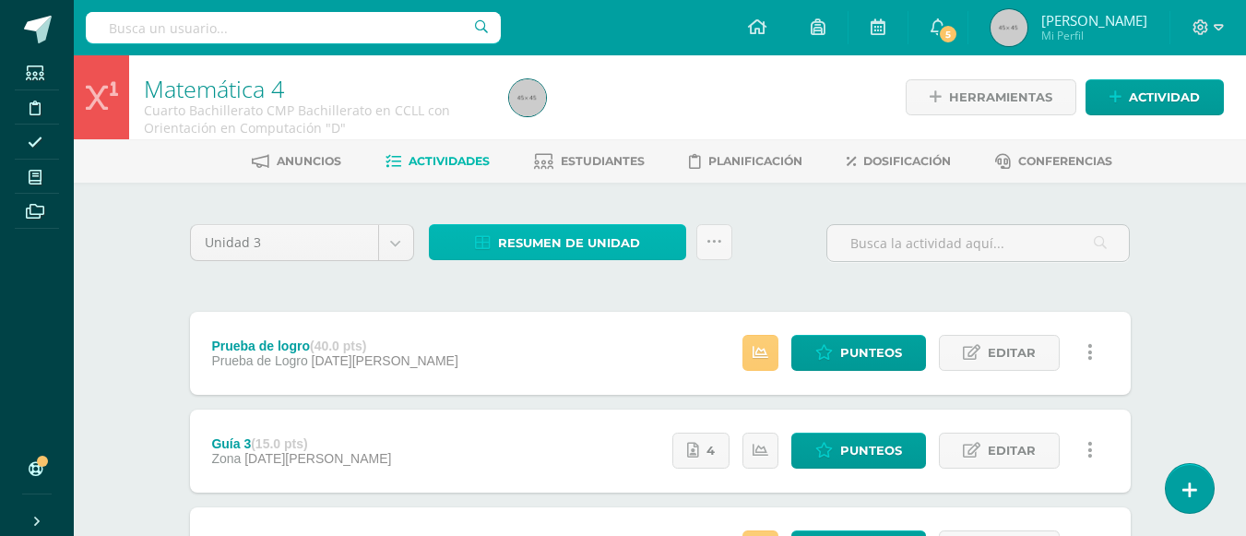
click at [565, 235] on span "Resumen de unidad" at bounding box center [569, 243] width 142 height 34
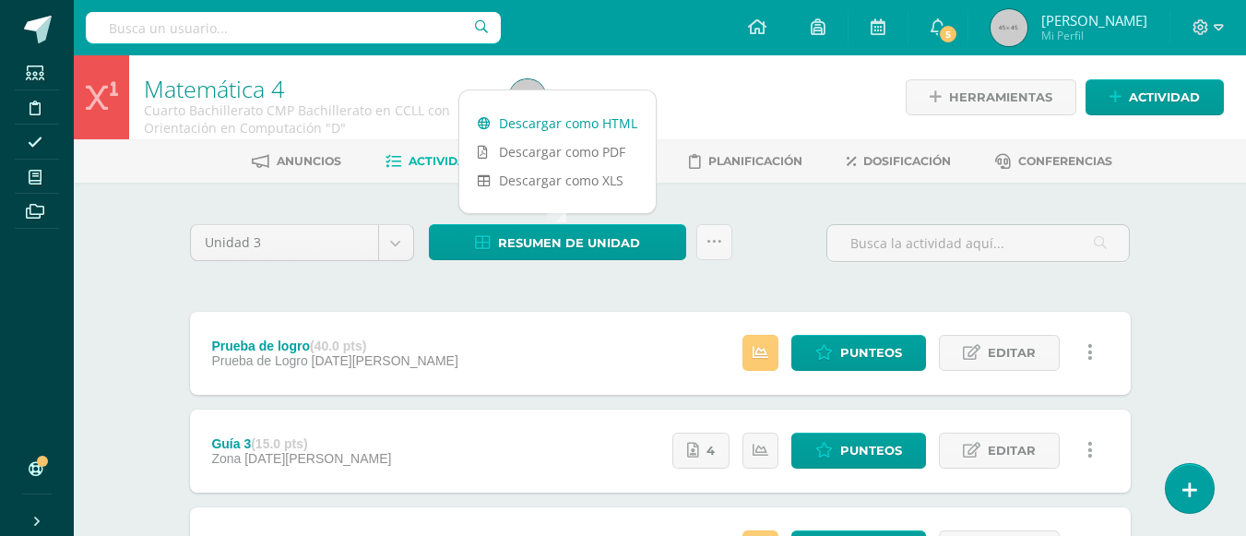
click at [581, 123] on link "Descargar como HTML" at bounding box center [557, 123] width 196 height 29
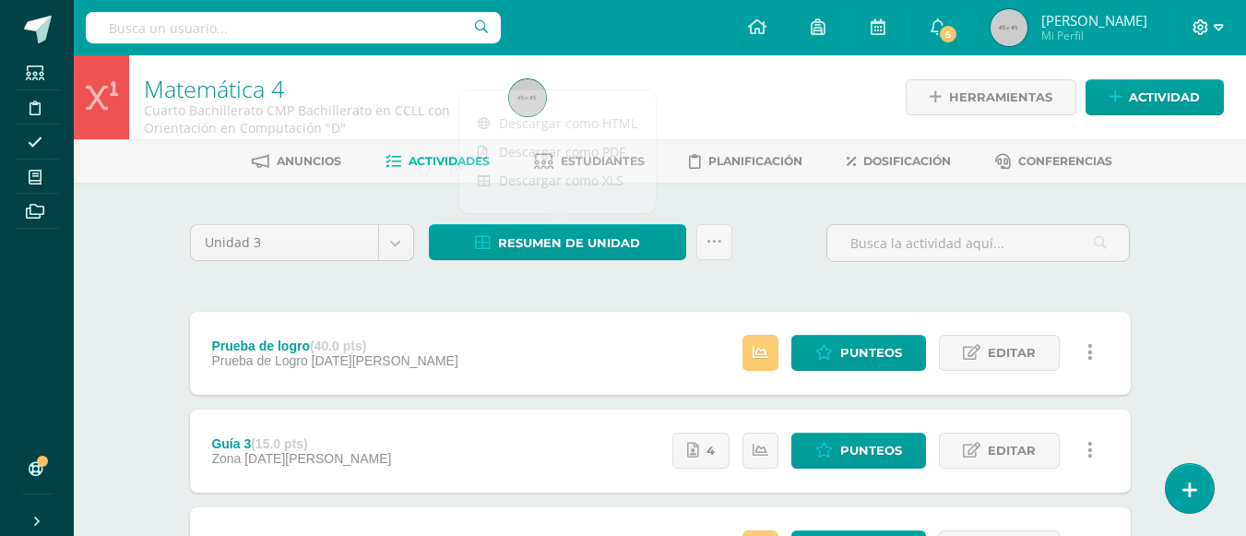
click at [1204, 27] on icon at bounding box center [1202, 27] width 16 height 16
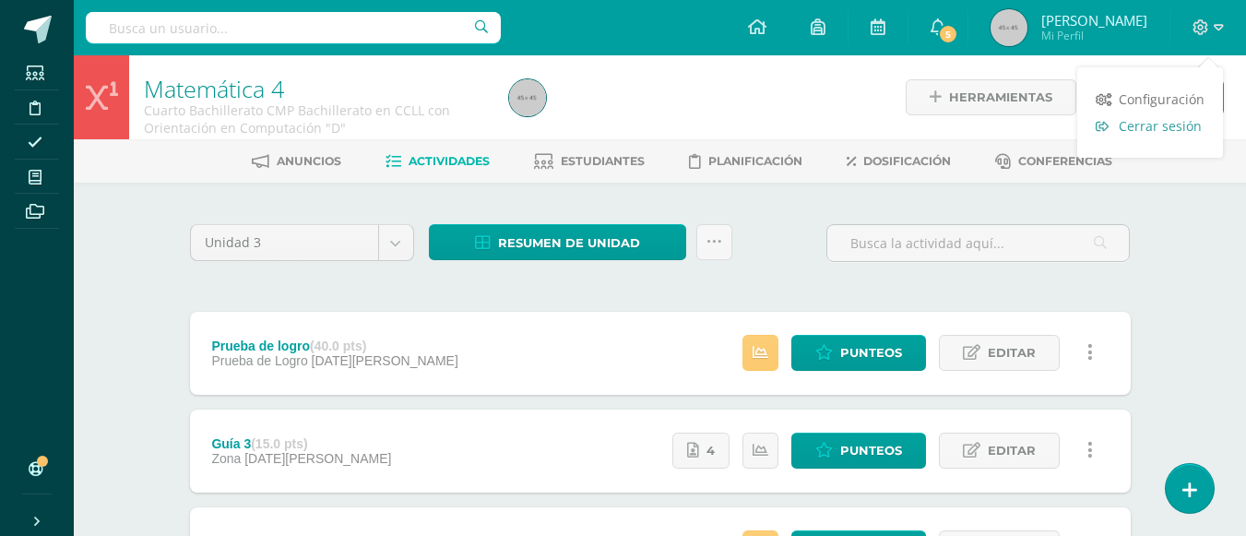
click at [1172, 124] on span "Cerrar sesión" at bounding box center [1160, 126] width 83 height 18
